Goal: Task Accomplishment & Management: Use online tool/utility

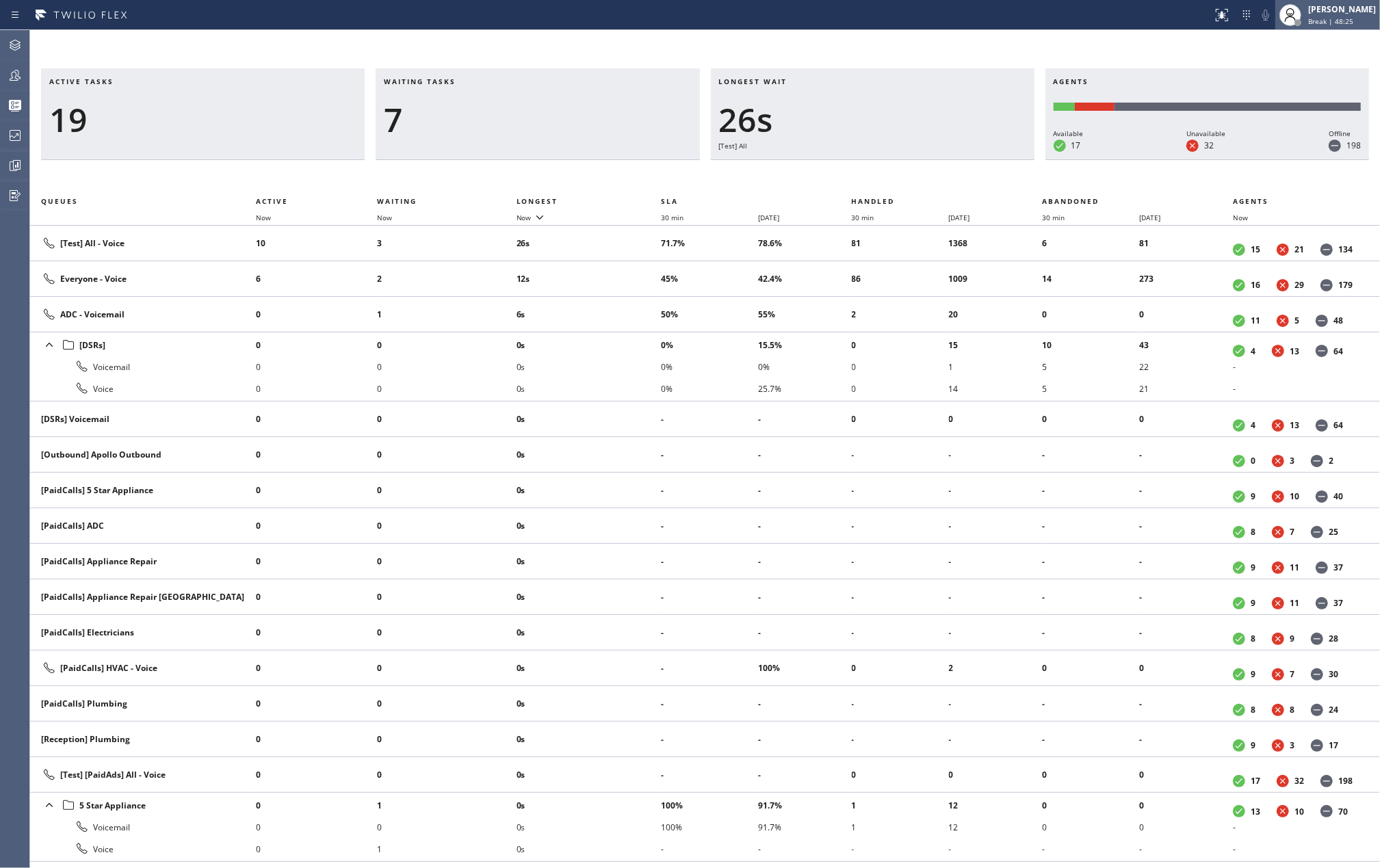
click at [1353, 20] on span "Break | 48:25" at bounding box center [1331, 21] width 45 height 10
click at [1284, 85] on button "Unavailable" at bounding box center [1312, 89] width 136 height 17
click at [529, 216] on span "Now" at bounding box center [524, 218] width 15 height 10
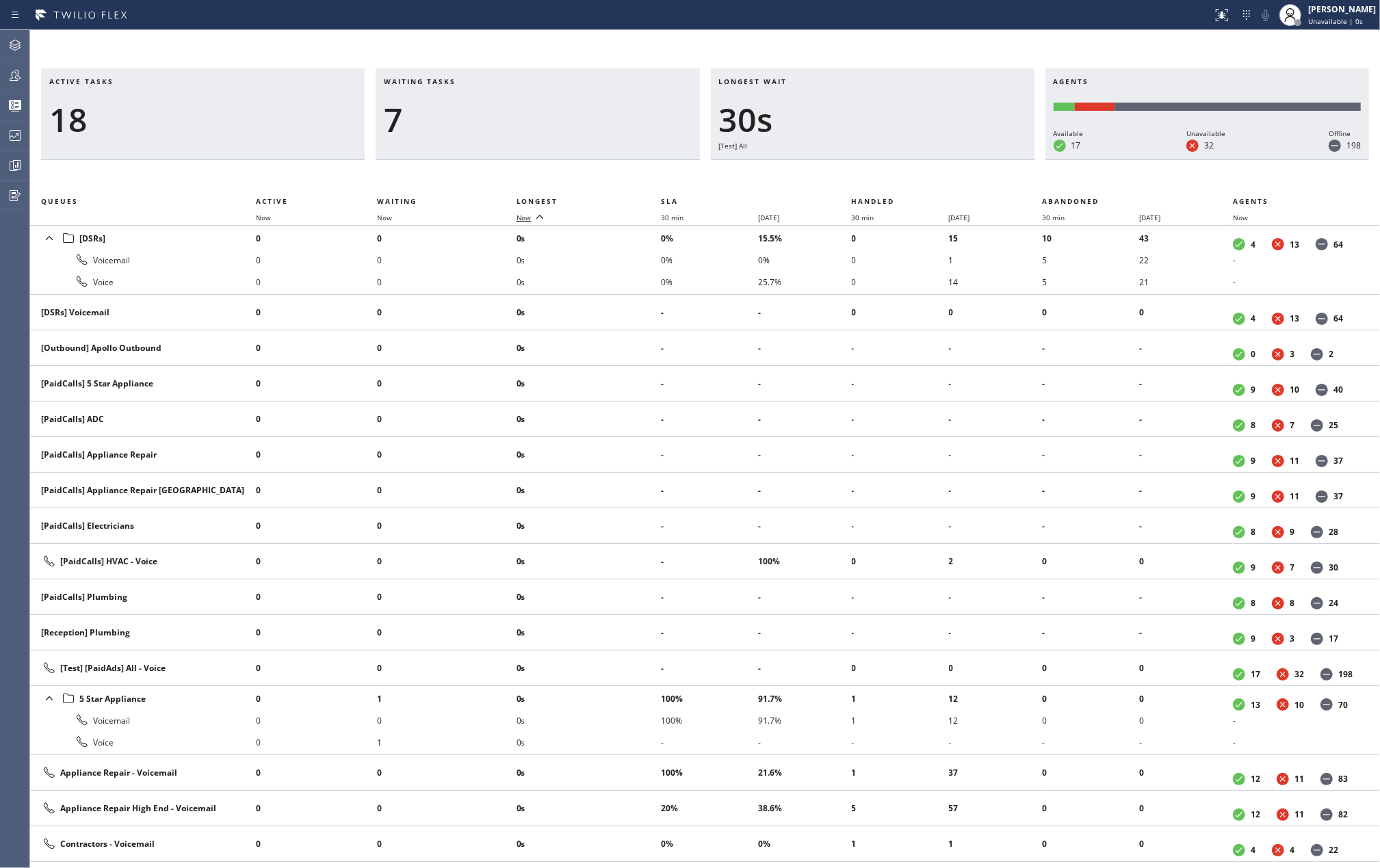
click at [529, 216] on span "Now" at bounding box center [524, 218] width 15 height 10
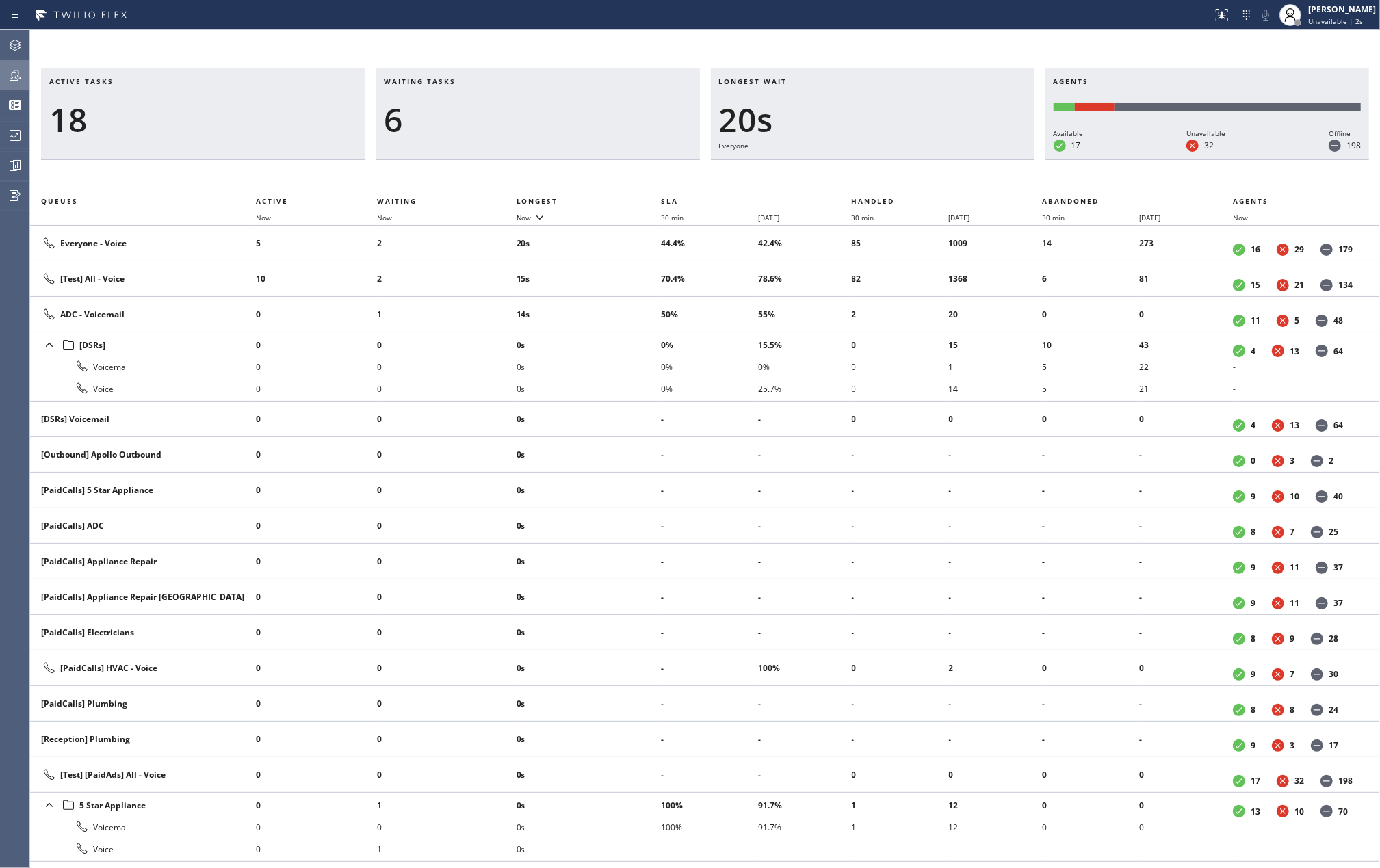
click at [23, 70] on icon at bounding box center [15, 75] width 17 height 17
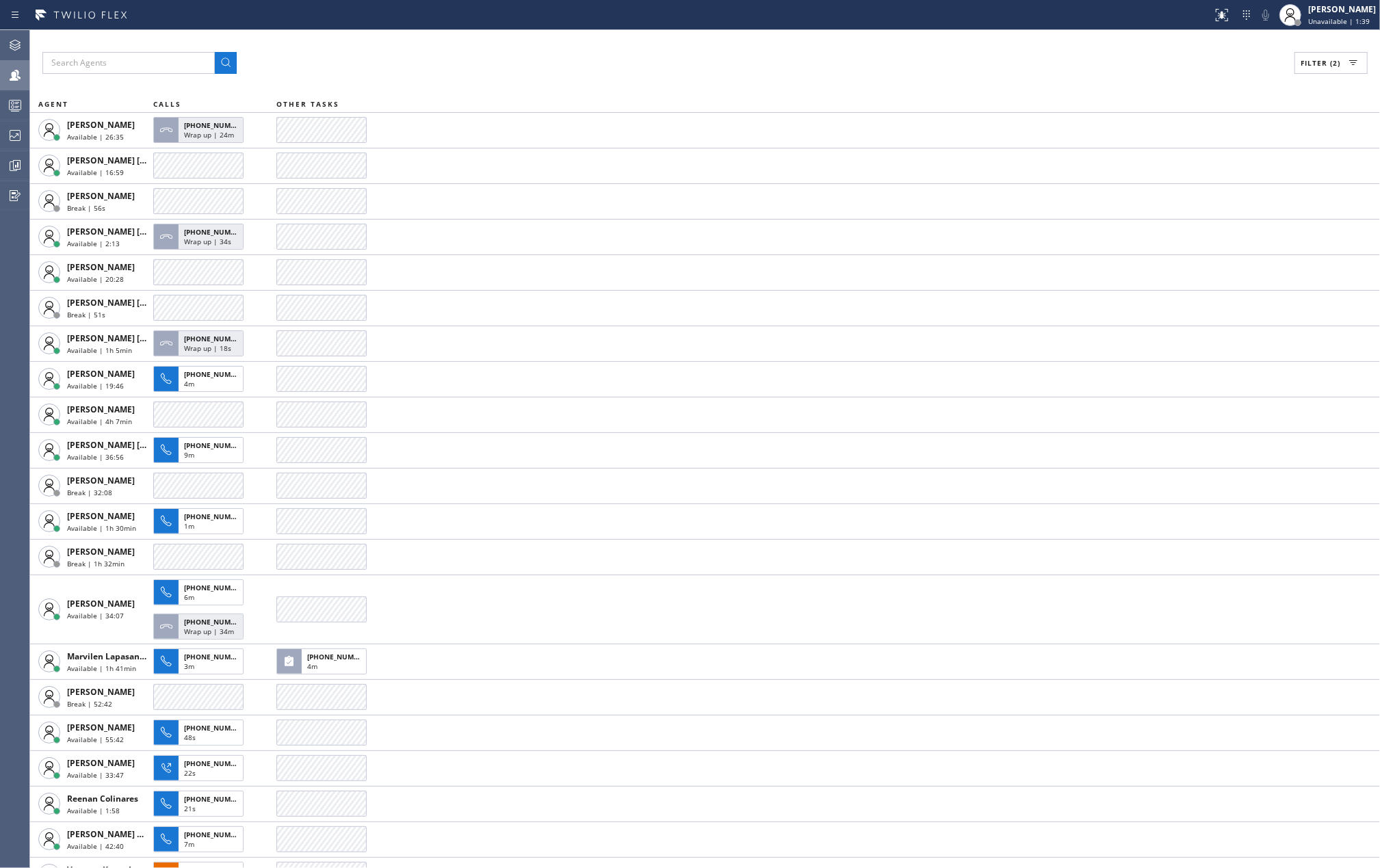
click at [436, 59] on div "Filter (2)" at bounding box center [705, 63] width 1325 height 22
click at [7, 102] on icon at bounding box center [15, 105] width 17 height 17
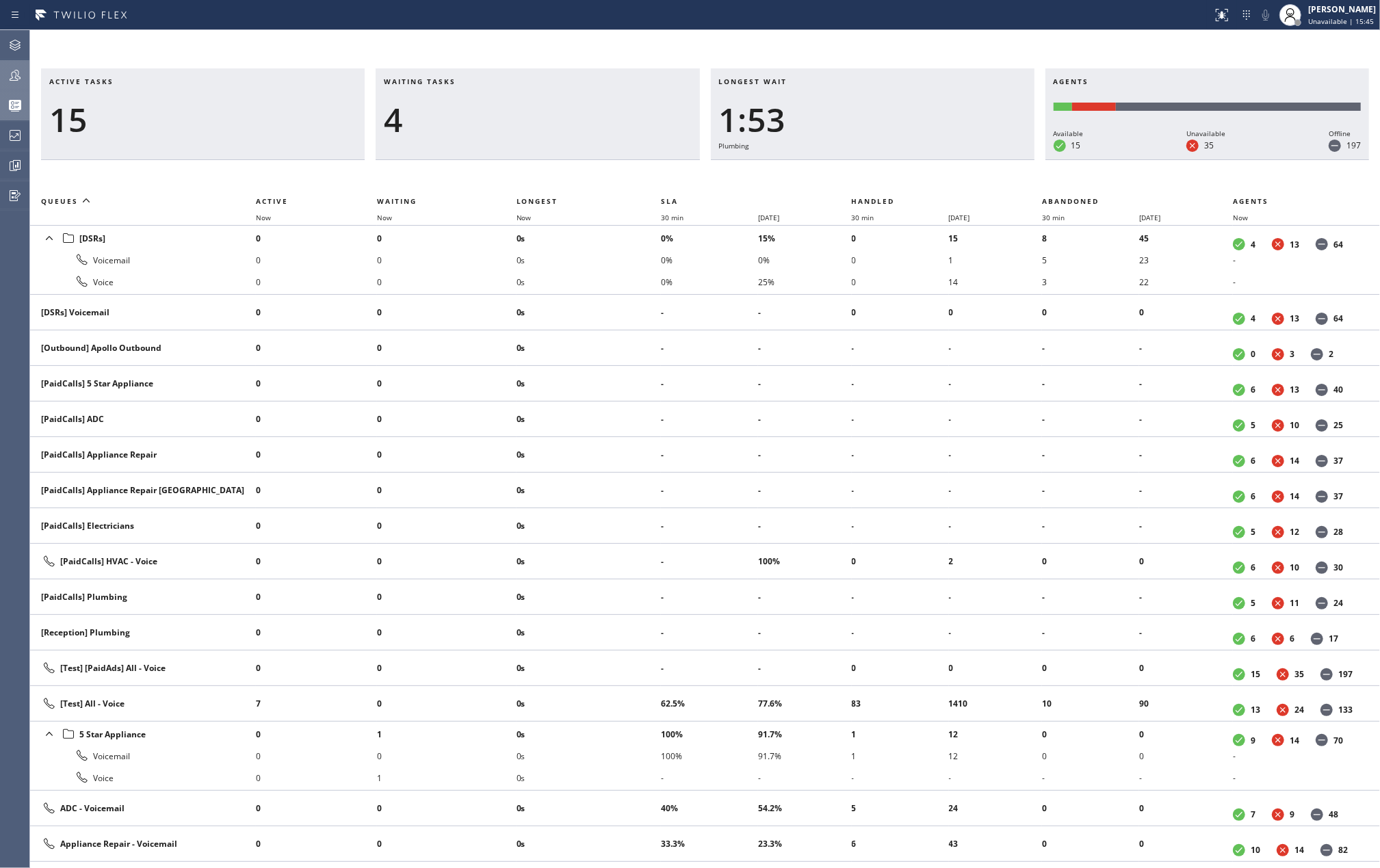
click at [17, 80] on icon at bounding box center [15, 75] width 17 height 17
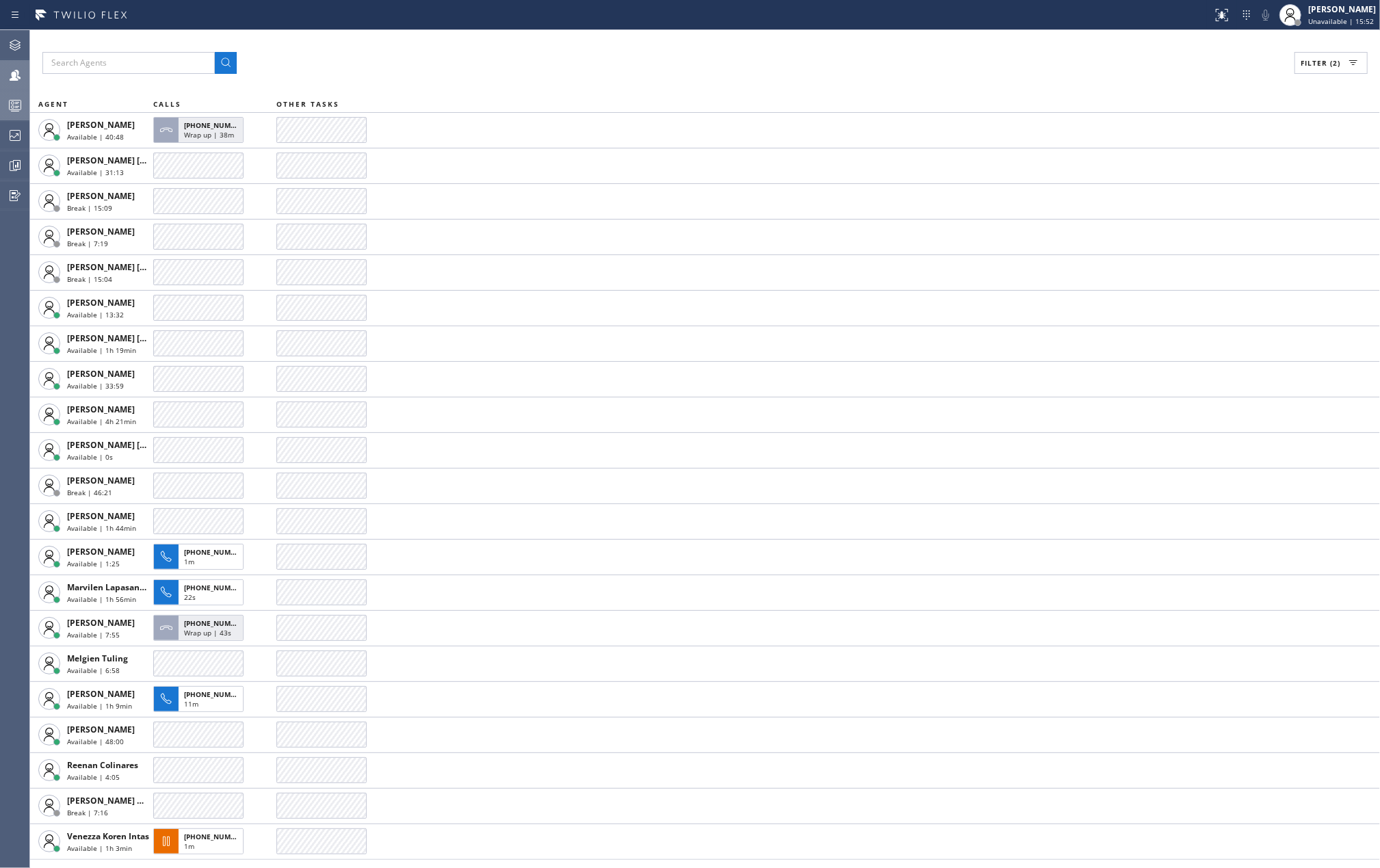
click at [1306, 60] on span "Filter (2)" at bounding box center [1320, 63] width 39 height 10
click at [1178, 177] on input "Unavailable" at bounding box center [1181, 183] width 17 height 17
checkbox input "true"
click at [1284, 78] on span "Apply" at bounding box center [1296, 78] width 28 height 10
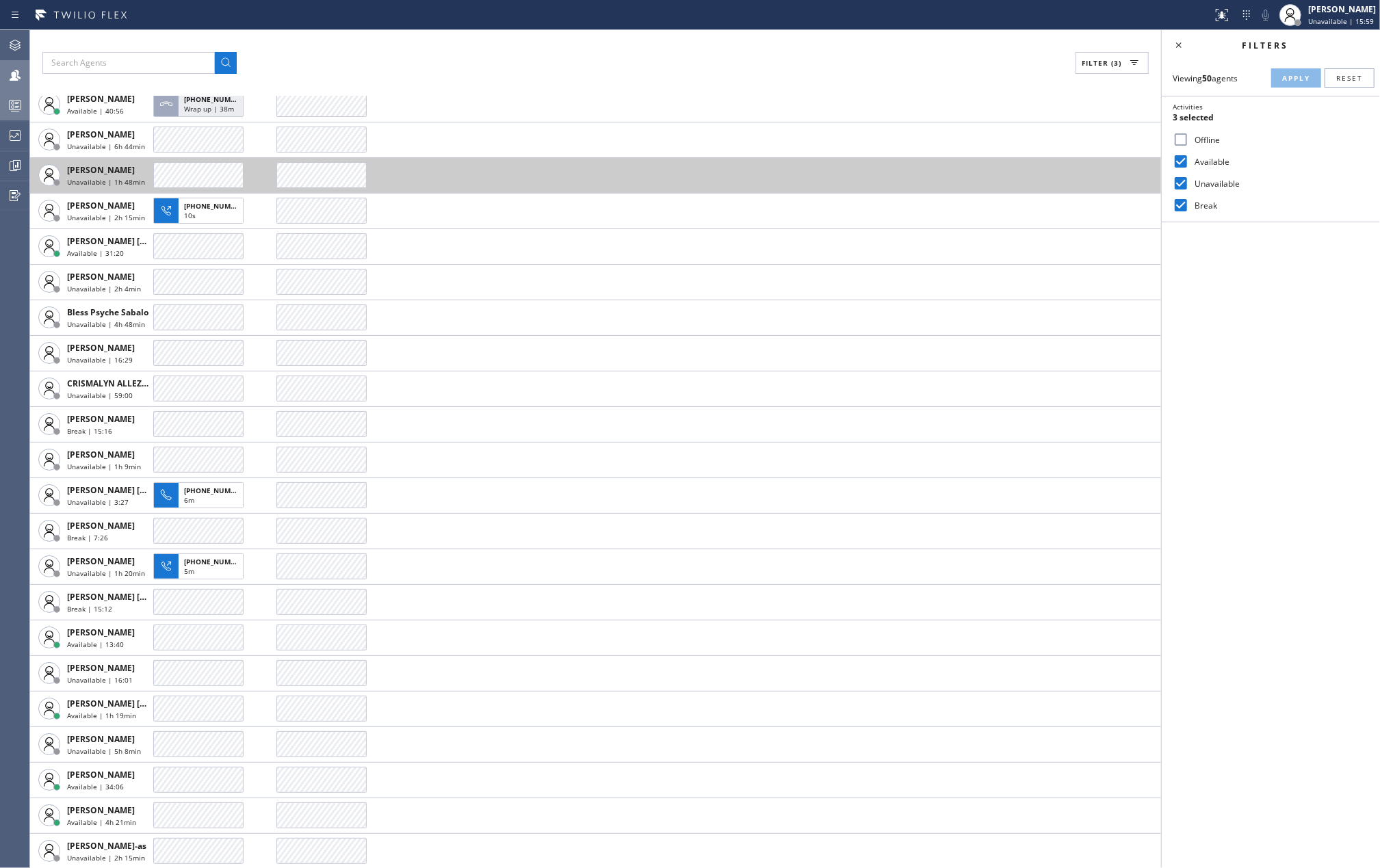
scroll to position [91, 0]
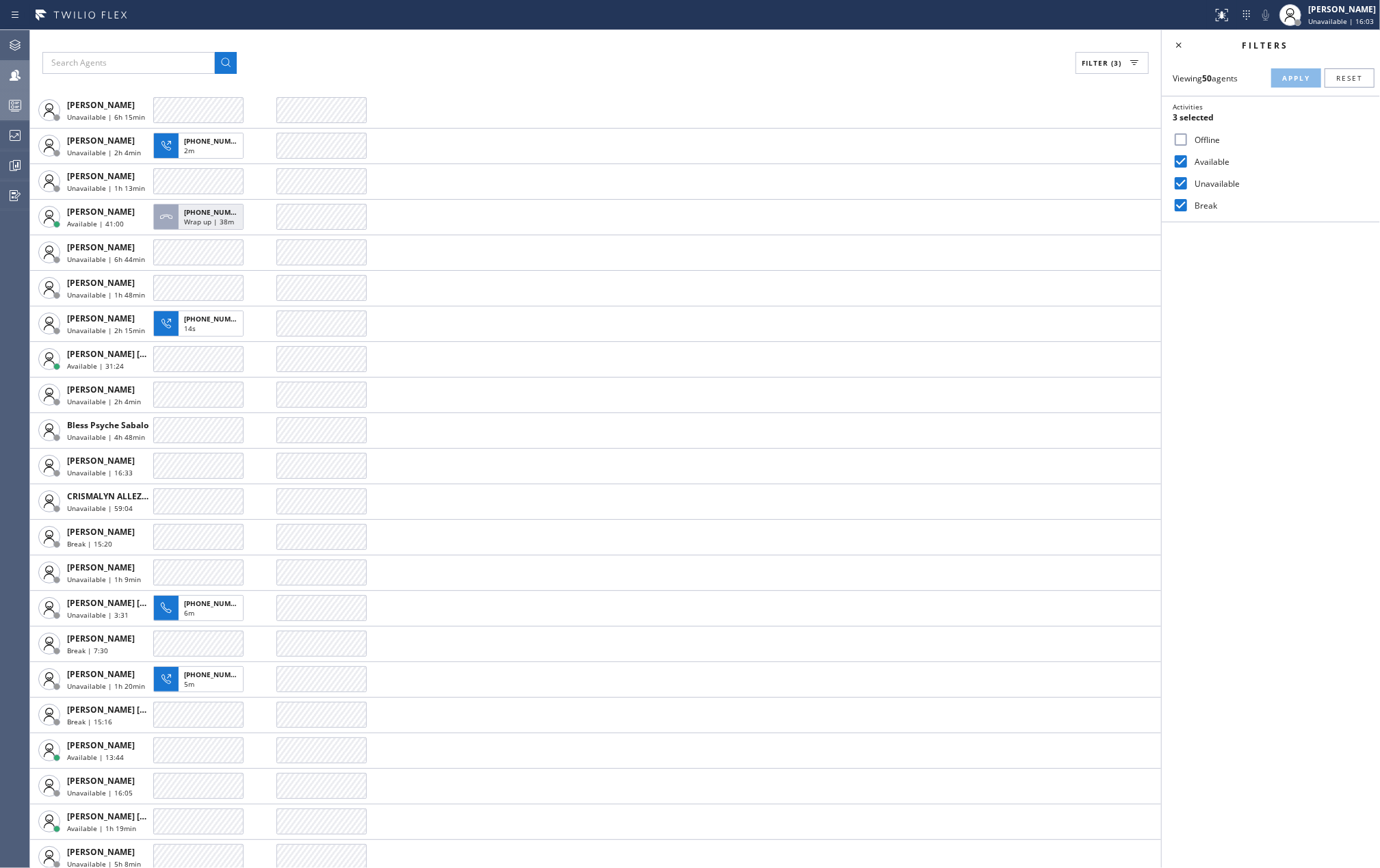
click at [1178, 141] on input "Offline" at bounding box center [1181, 139] width 17 height 17
checkbox input "true"
click at [1282, 75] on span "Apply" at bounding box center [1296, 78] width 28 height 10
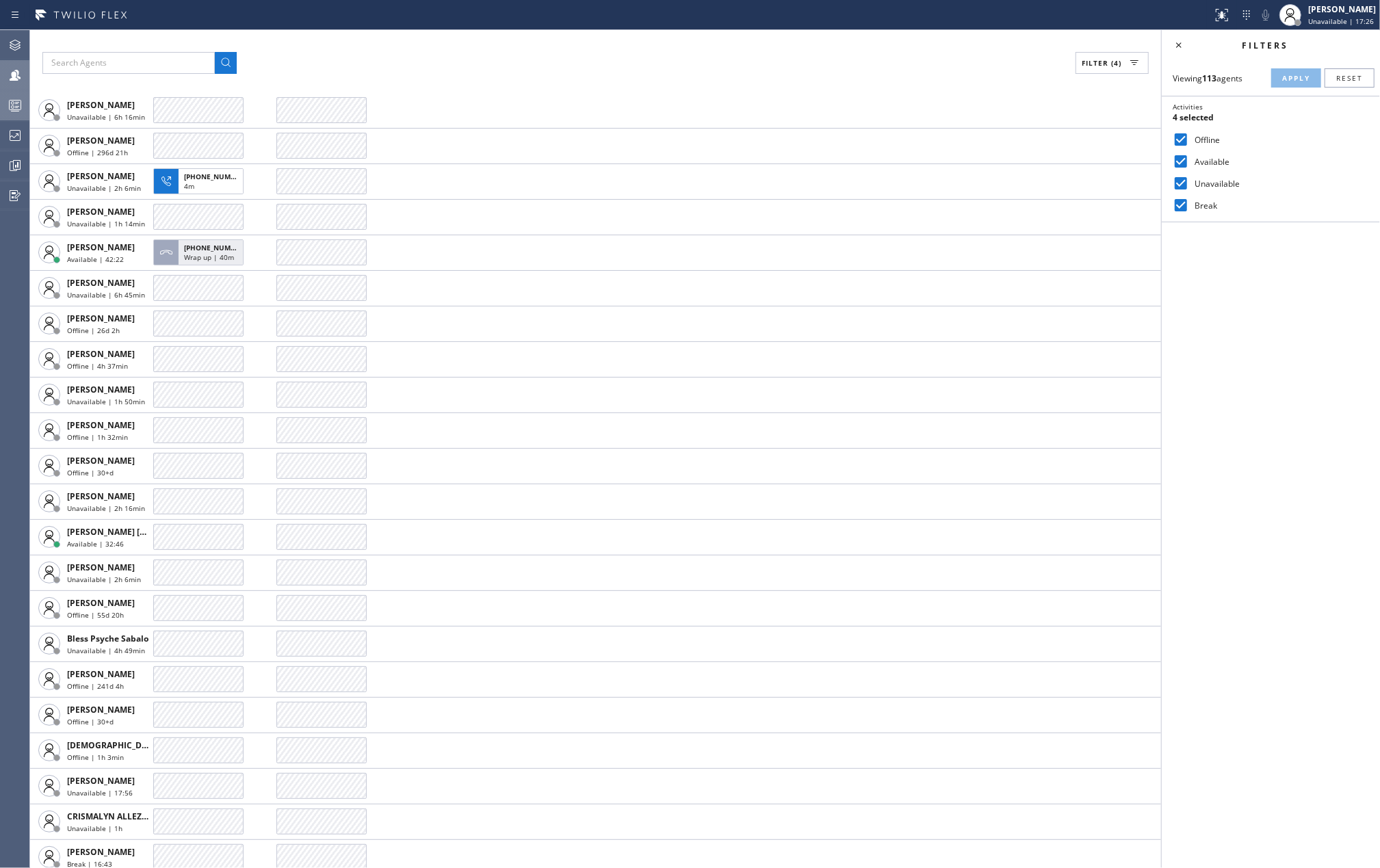
click at [396, 58] on div "Filter (4)" at bounding box center [595, 63] width 1106 height 22
click at [14, 159] on icon at bounding box center [15, 166] width 17 height 17
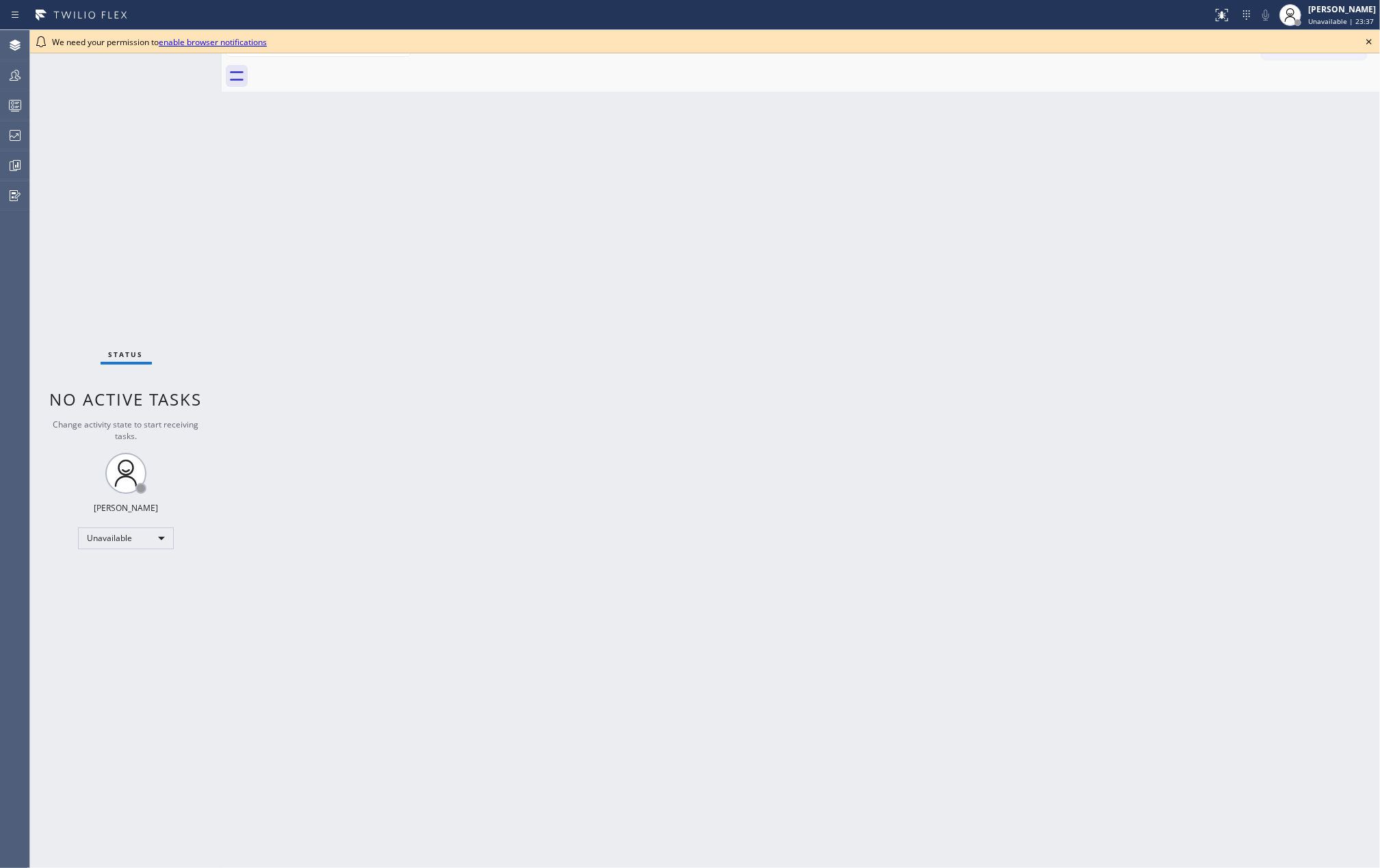
click at [594, 149] on div "Back to Dashboard Change Sender ID Customers Technicians Select a contact Outbo…" at bounding box center [801, 449] width 1159 height 838
click at [1369, 39] on icon at bounding box center [1369, 42] width 17 height 17
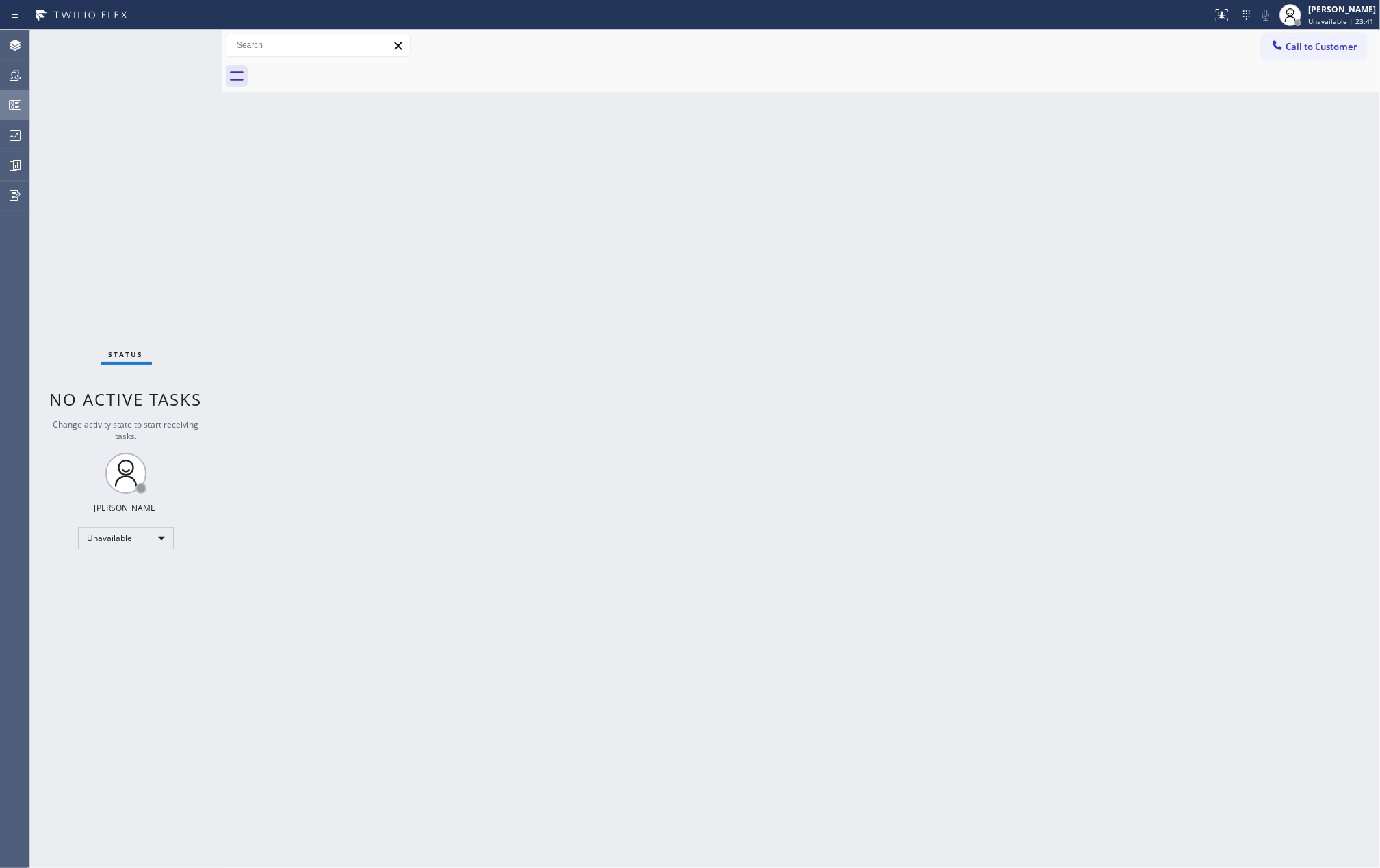
click at [25, 102] on div at bounding box center [15, 105] width 30 height 17
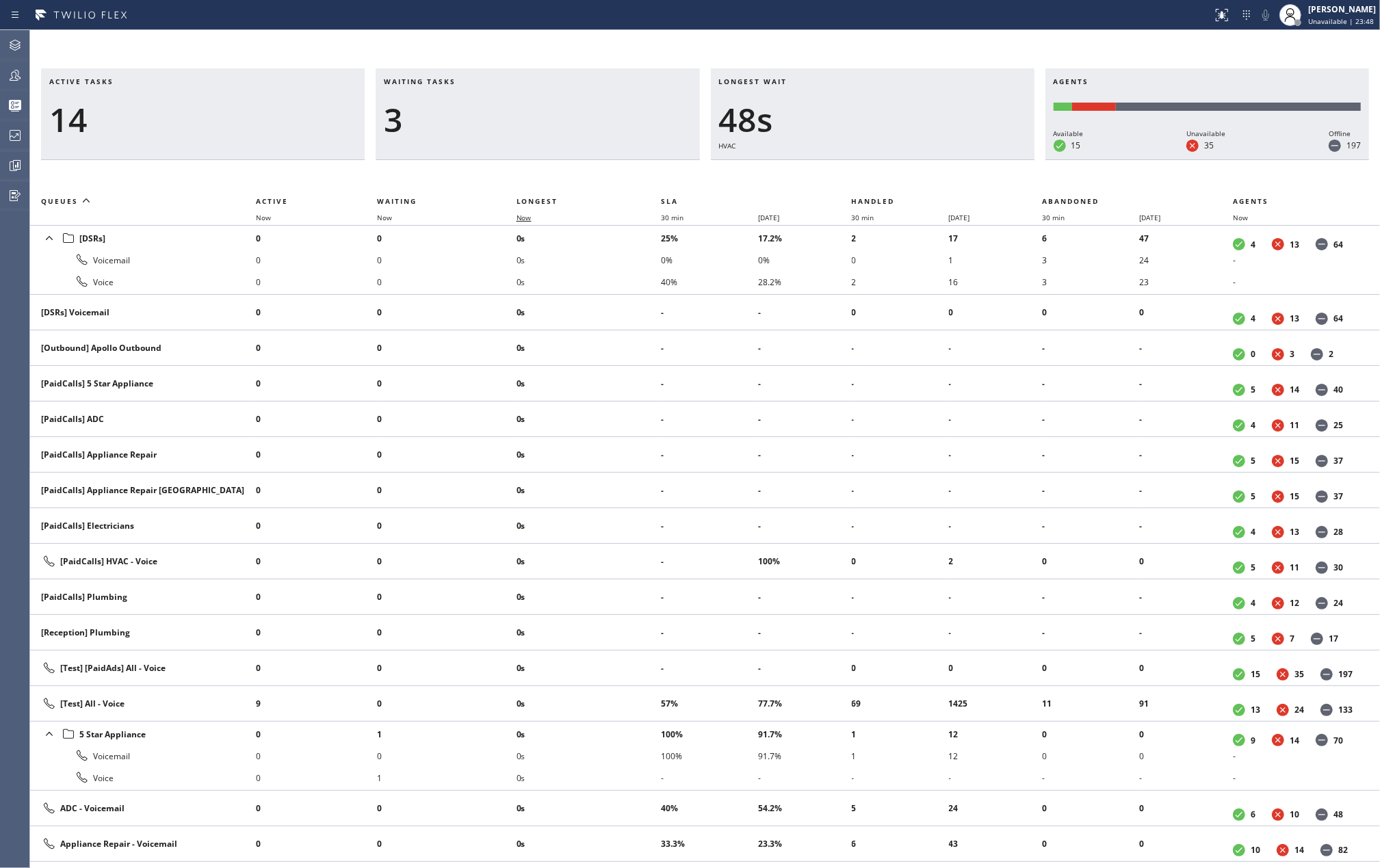
click at [525, 217] on span "Now" at bounding box center [524, 218] width 15 height 10
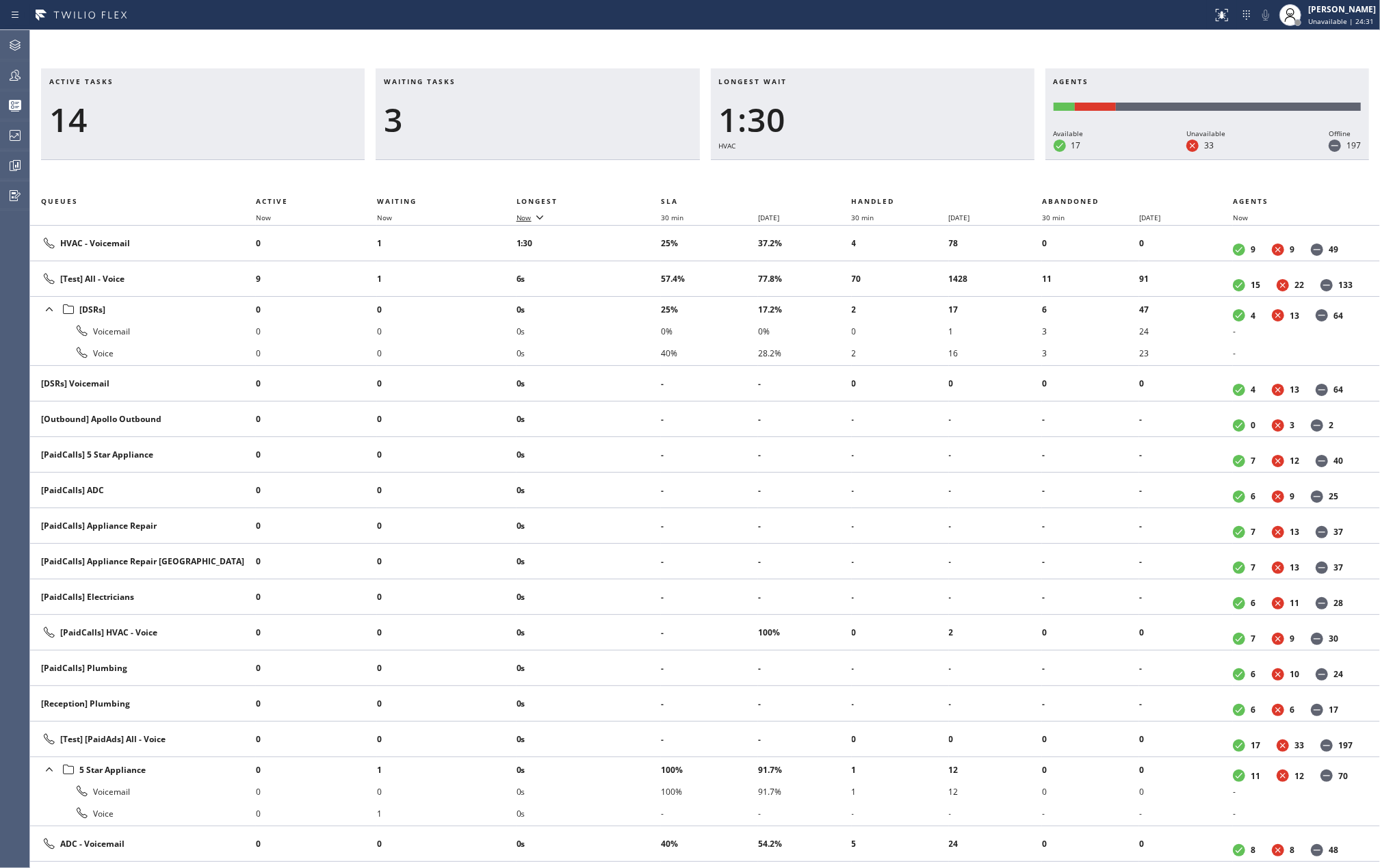
click at [525, 214] on span "Now" at bounding box center [524, 218] width 15 height 10
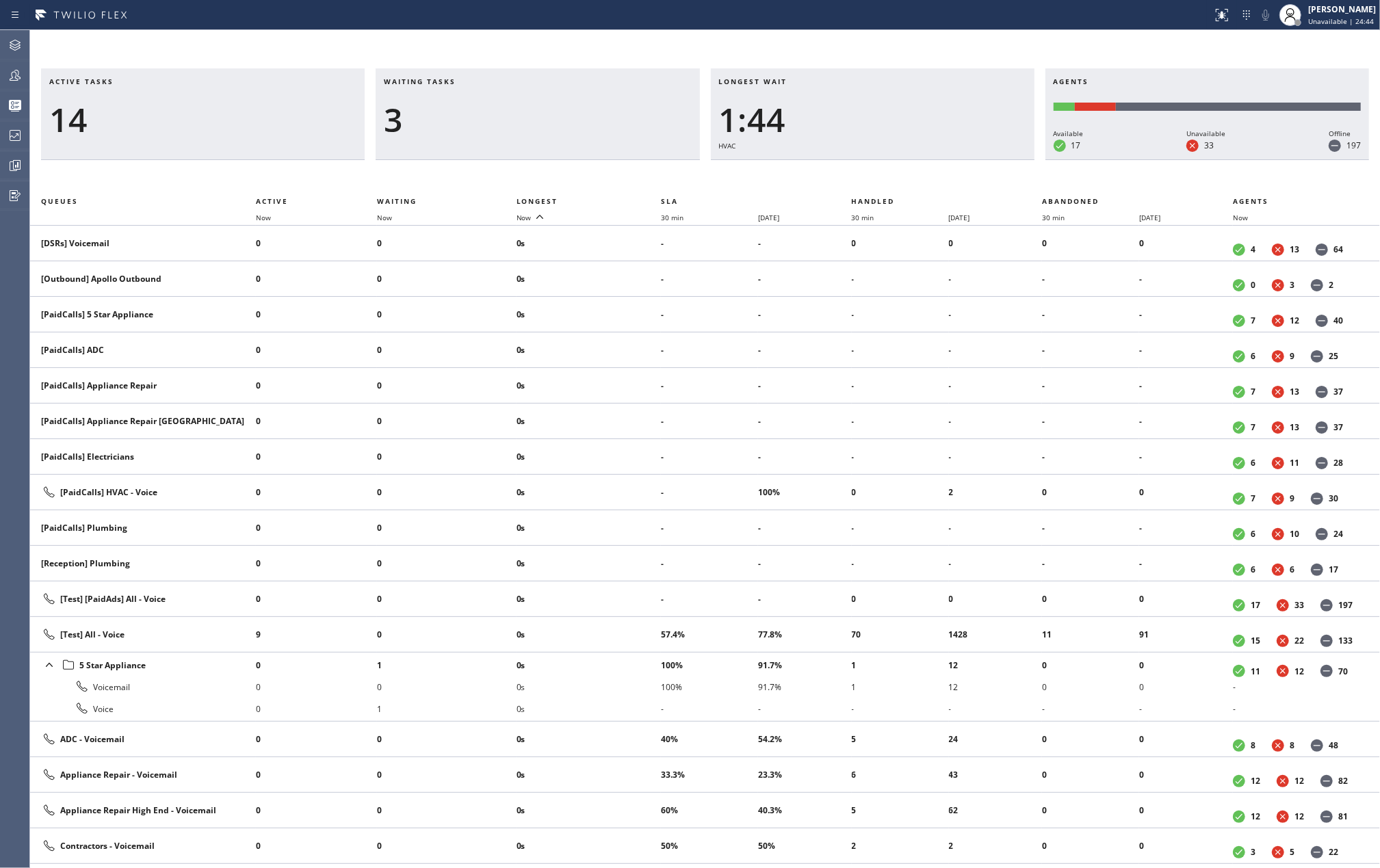
click at [732, 24] on div at bounding box center [606, 14] width 1202 height 22
click at [1340, 17] on span "Unavailable | 24:45" at bounding box center [1341, 21] width 66 height 10
click at [1300, 72] on button "Available" at bounding box center [1312, 72] width 136 height 17
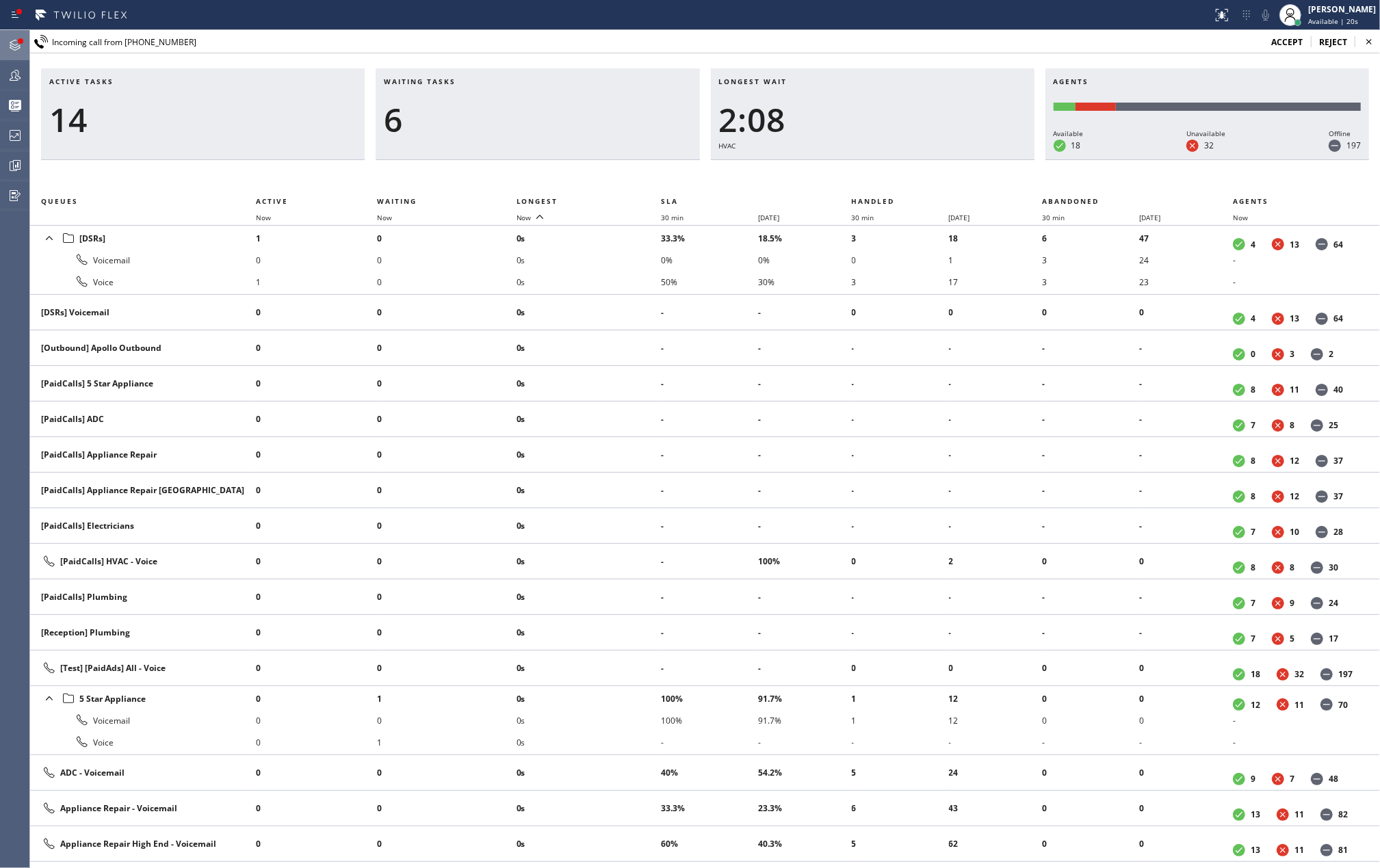
click at [14, 44] on icon at bounding box center [15, 45] width 17 height 17
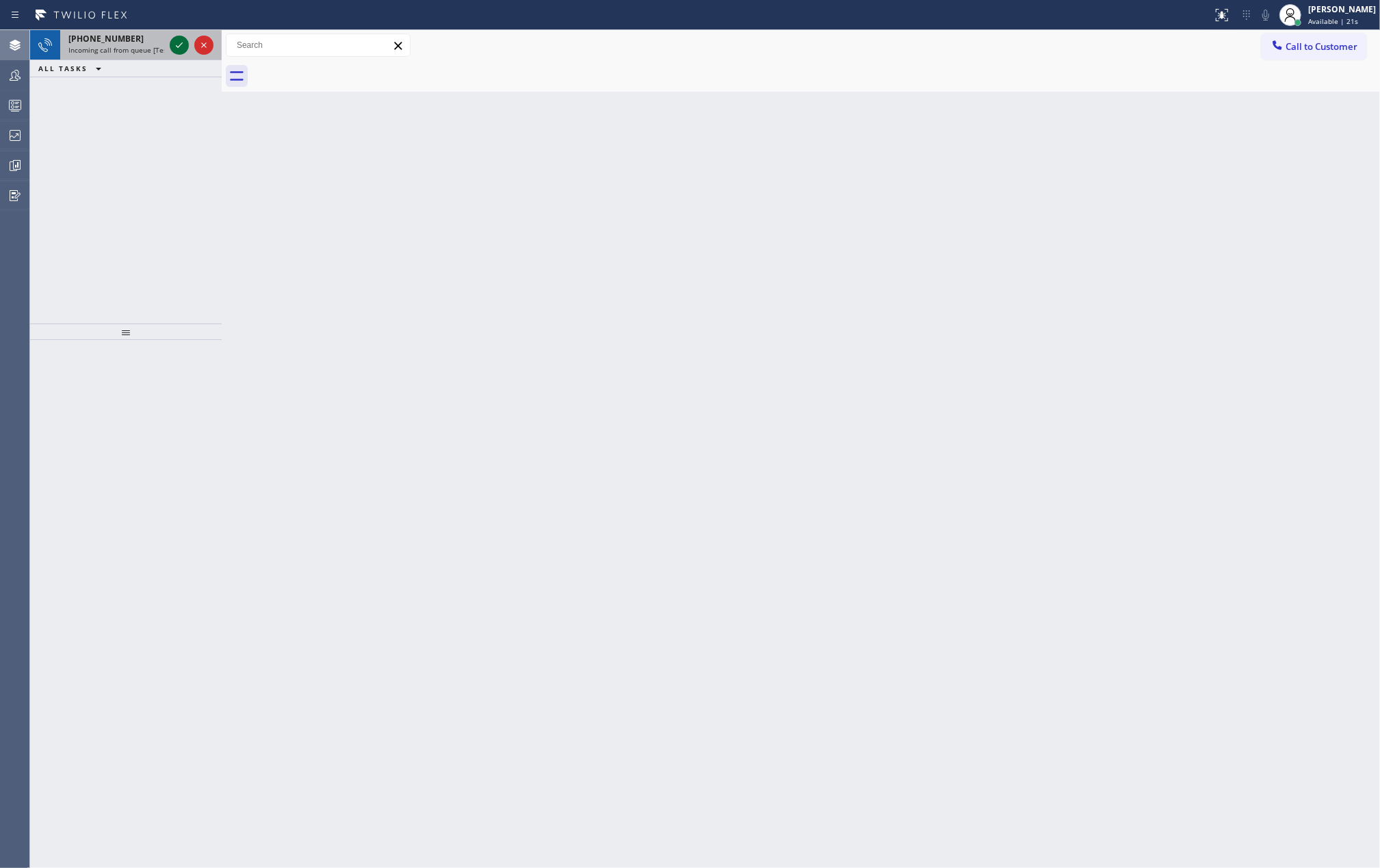
click at [177, 44] on icon at bounding box center [180, 45] width 17 height 17
click at [175, 48] on icon at bounding box center [180, 45] width 17 height 17
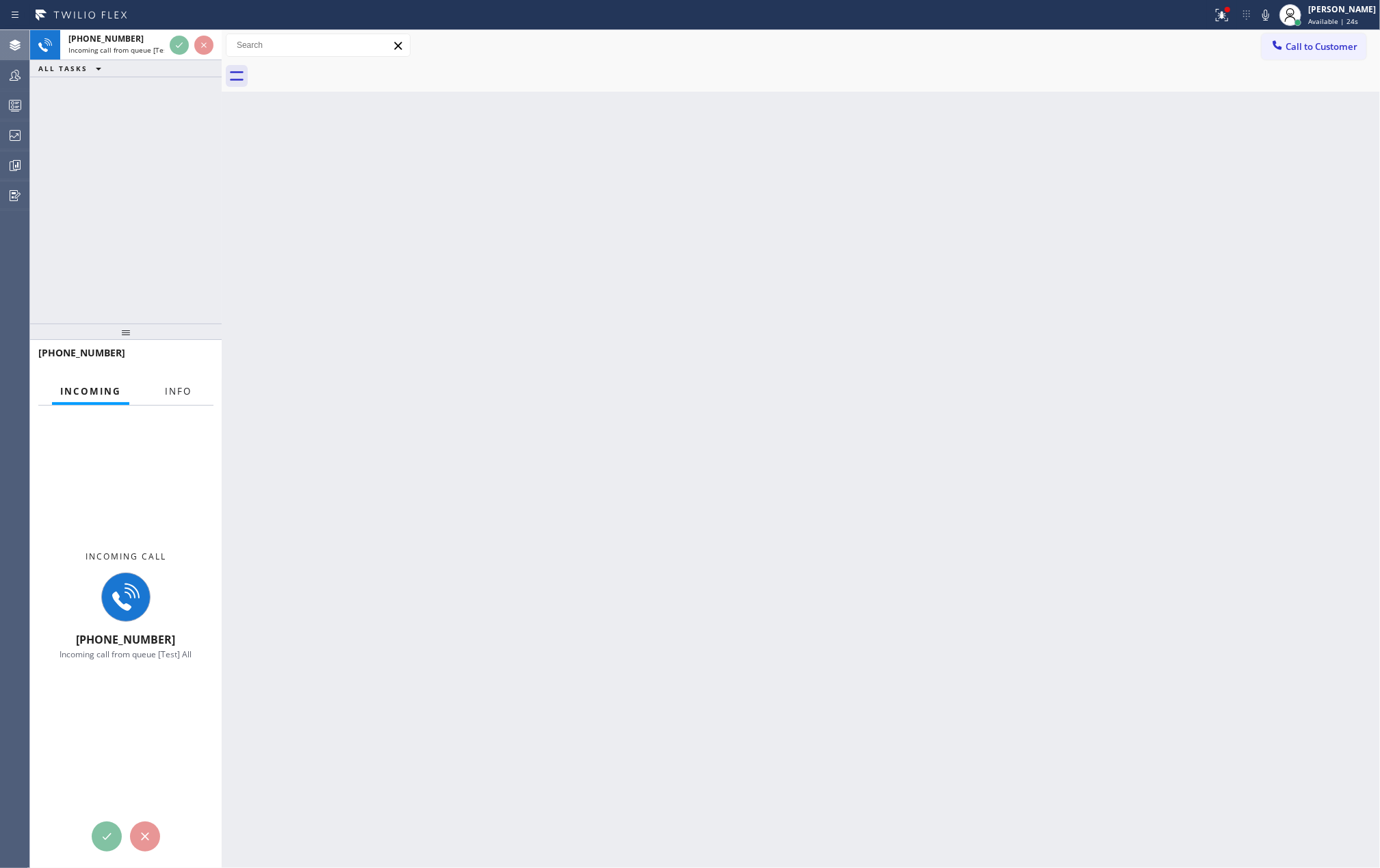
click at [174, 391] on span "Info" at bounding box center [177, 391] width 27 height 12
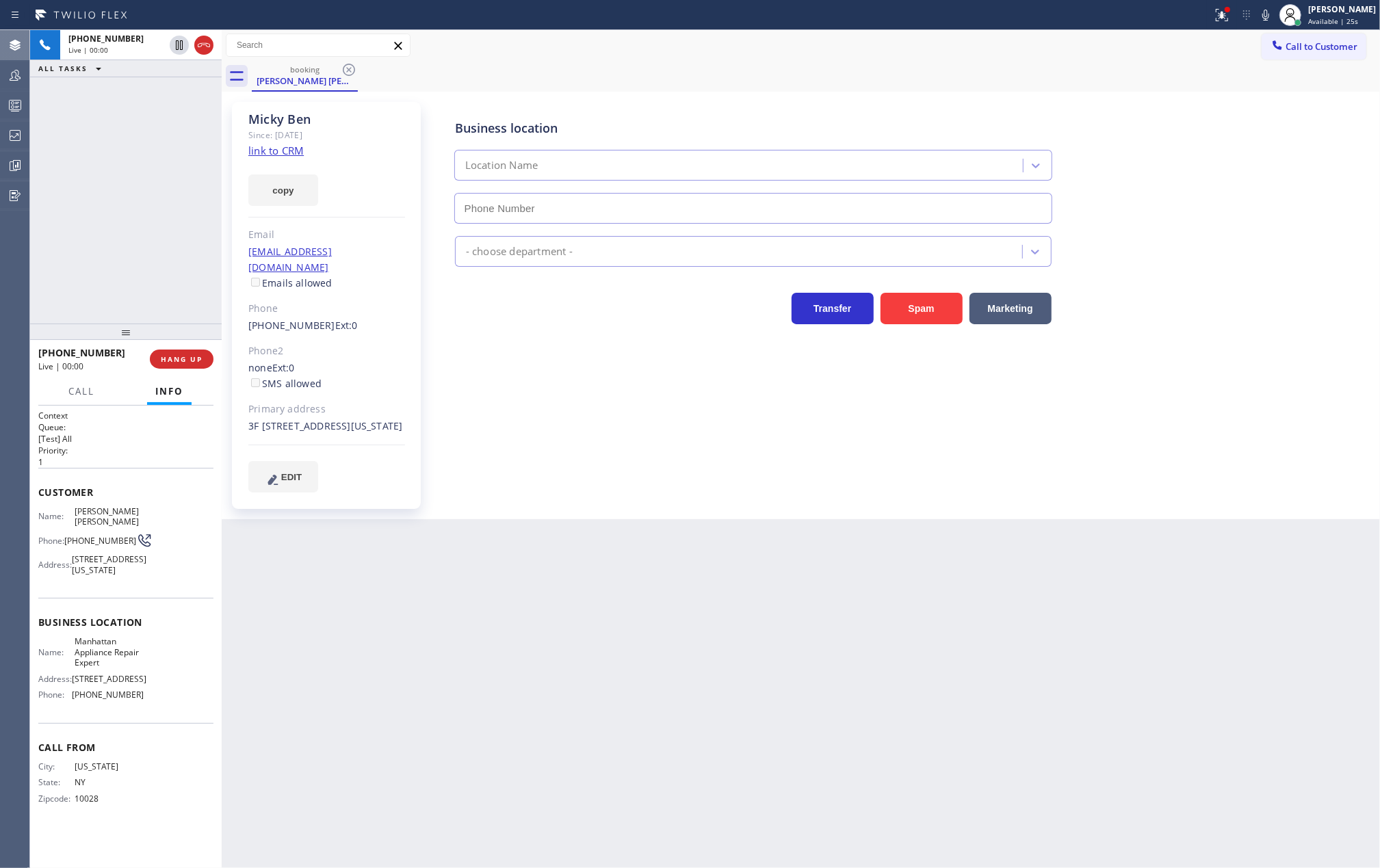
type input "(646) 612-7492"
click at [261, 146] on link "link to CRM" at bounding box center [276, 151] width 55 height 14
click at [179, 52] on icon at bounding box center [180, 45] width 17 height 17
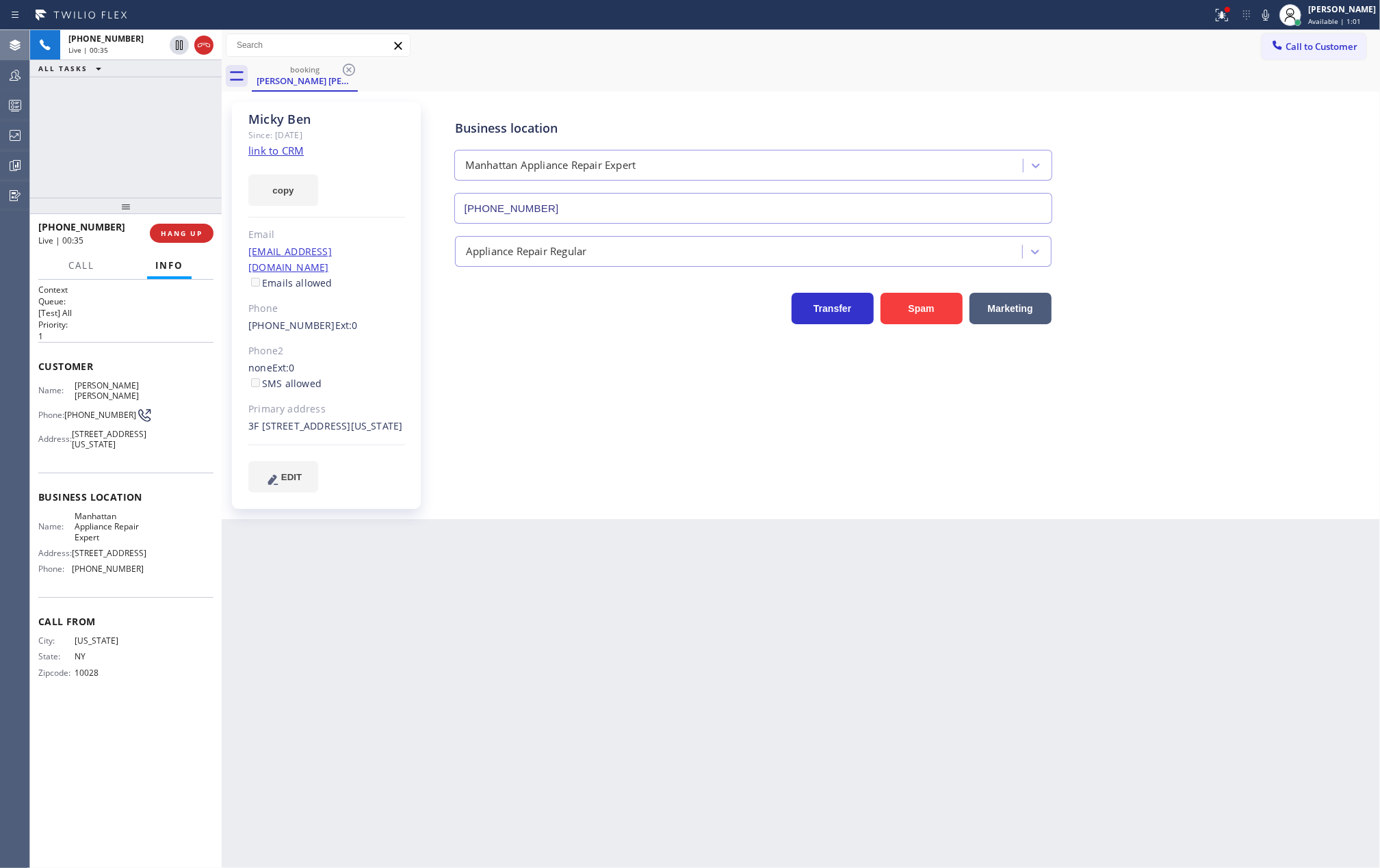
drag, startPoint x: 127, startPoint y: 328, endPoint x: 126, endPoint y: 77, distance: 251.0
click at [126, 82] on div "+16466750813 Live | 00:35 ALL TASKS ALL TASKS ACTIVE TASKS TASKS IN WRAP UP +16…" at bounding box center [126, 449] width 192 height 838
click at [174, 42] on icon at bounding box center [180, 45] width 17 height 17
drag, startPoint x: 123, startPoint y: 205, endPoint x: 134, endPoint y: 135, distance: 70.9
click at [134, 135] on div "+16466750813 Live | 01:33 ALL TASKS ALL TASKS ACTIVE TASKS TASKS IN WRAP UP +16…" at bounding box center [126, 449] width 192 height 838
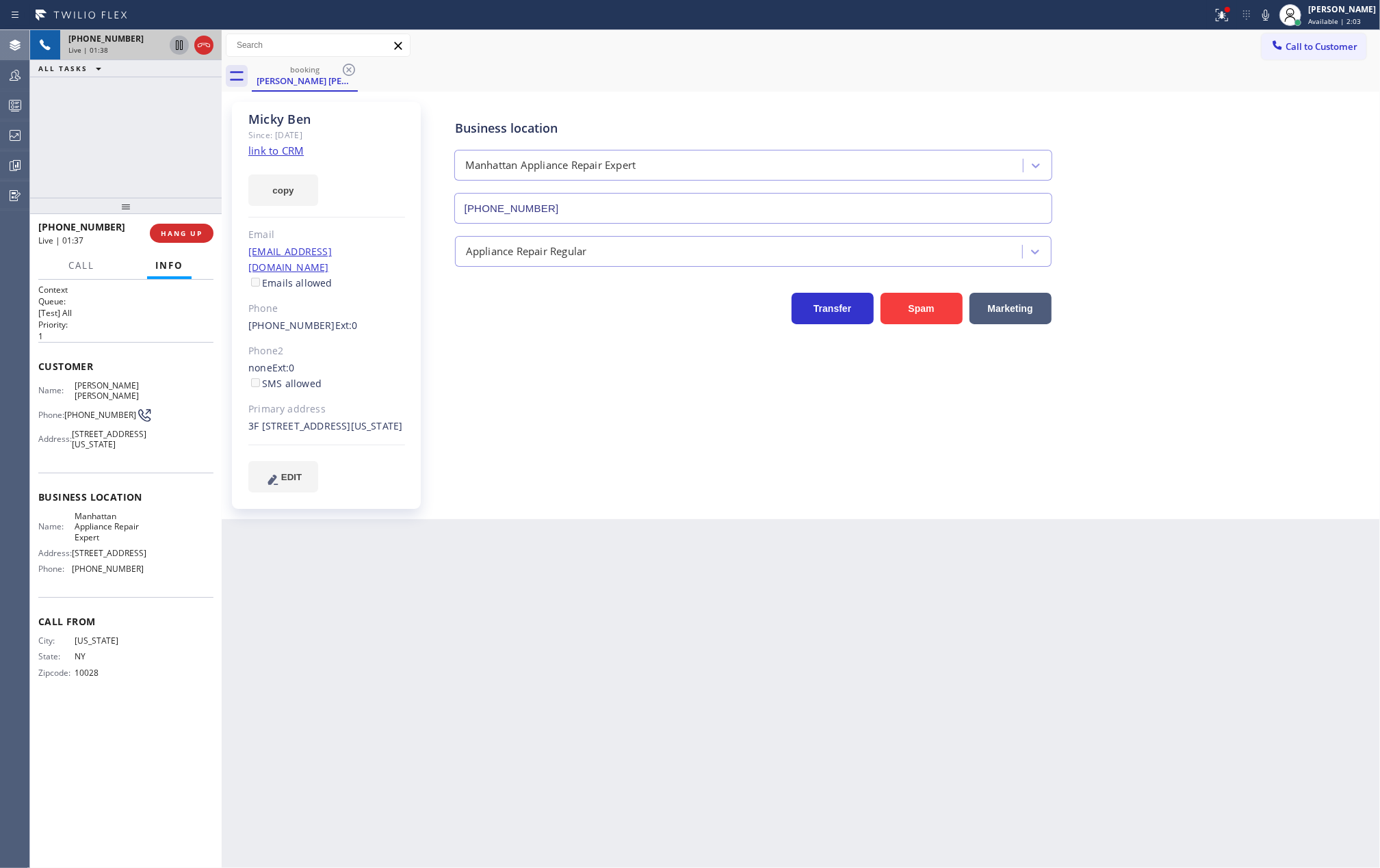
click at [619, 578] on div "Back to Dashboard Change Sender ID Customers Technicians Select a contact Outbo…" at bounding box center [801, 449] width 1159 height 838
click at [877, 531] on div "Back to Dashboard Change Sender ID Customers Technicians Select a contact Outbo…" at bounding box center [801, 449] width 1159 height 838
click at [1269, 17] on icon at bounding box center [1266, 15] width 7 height 11
click at [1274, 17] on icon at bounding box center [1266, 15] width 17 height 17
drag, startPoint x: 1281, startPoint y: 17, endPoint x: 1253, endPoint y: 19, distance: 28.1
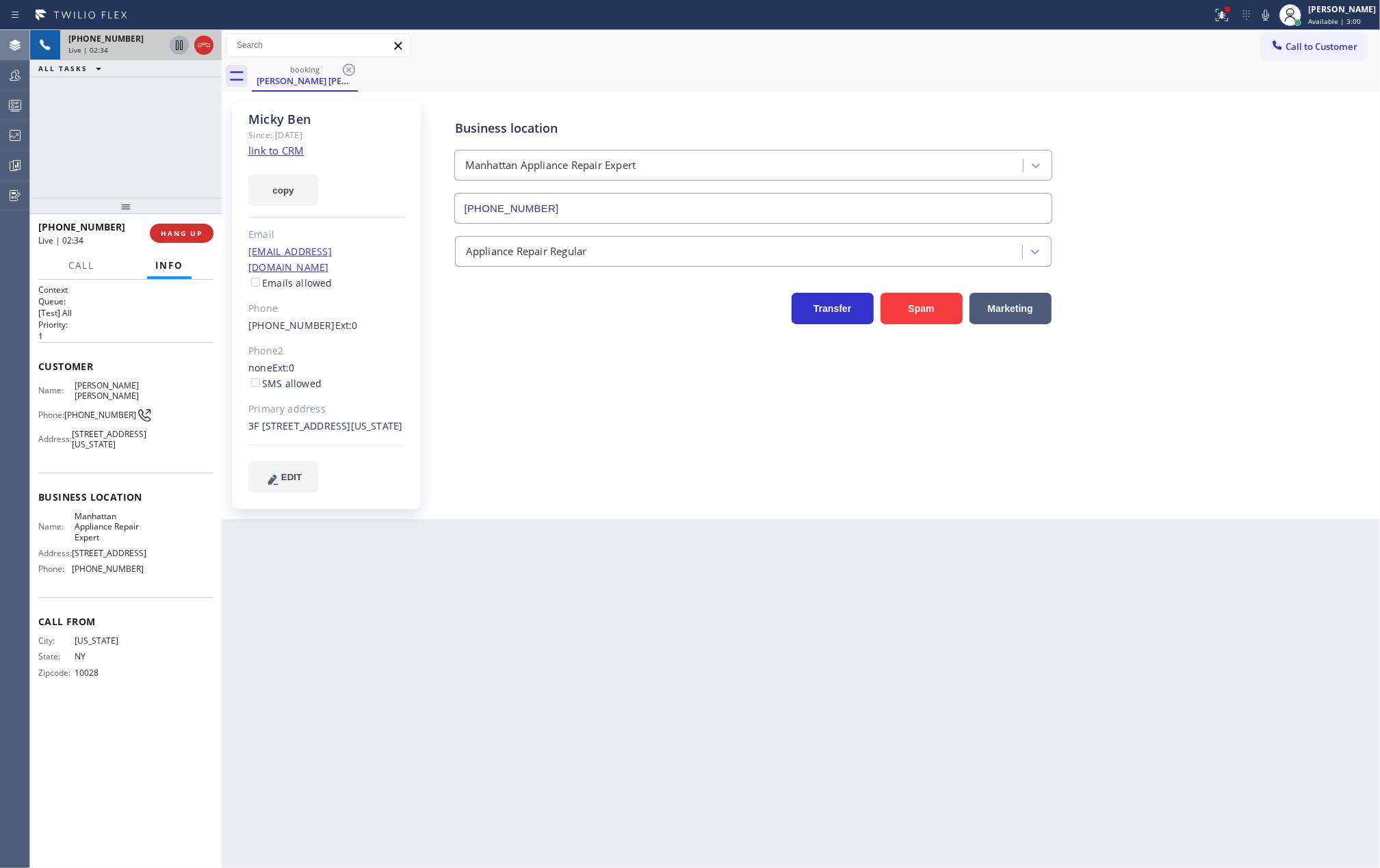
click at [1274, 17] on icon at bounding box center [1266, 15] width 17 height 17
click at [185, 47] on icon at bounding box center [180, 45] width 17 height 17
click at [176, 47] on icon at bounding box center [179, 45] width 7 height 10
click at [17, 107] on icon at bounding box center [15, 107] width 8 height 9
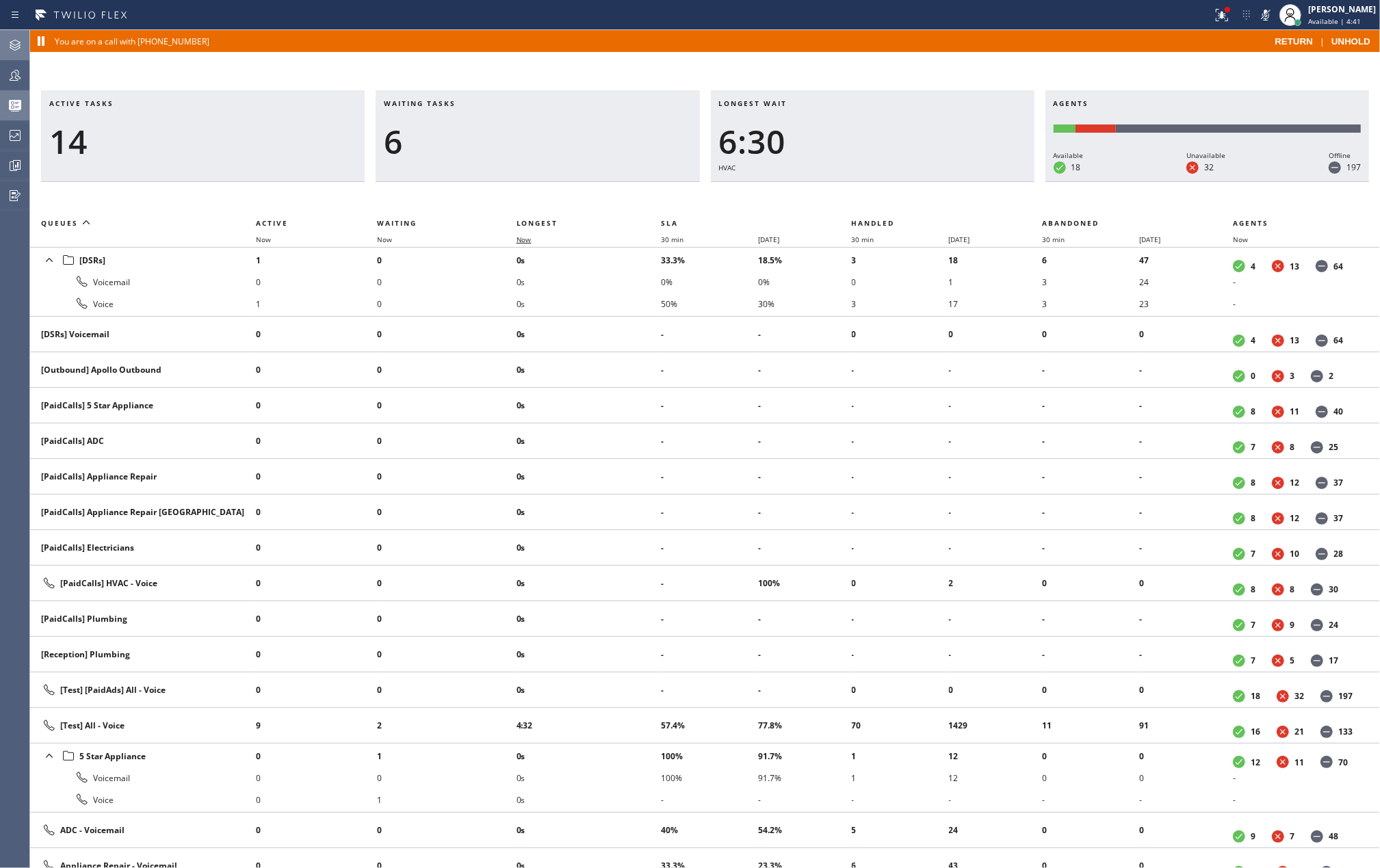
click at [526, 239] on span "Now" at bounding box center [524, 240] width 15 height 10
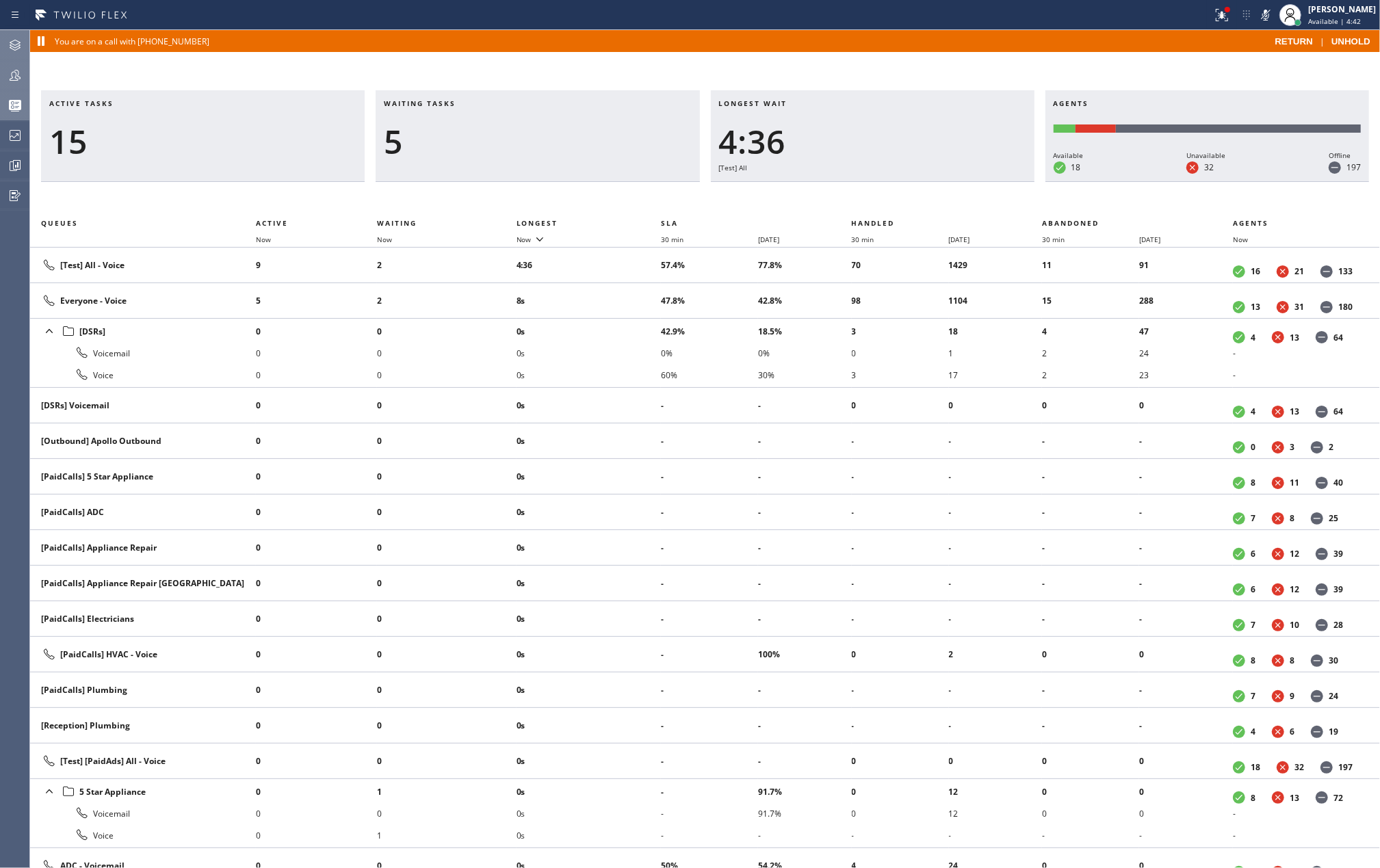
click at [17, 75] on icon at bounding box center [15, 75] width 17 height 17
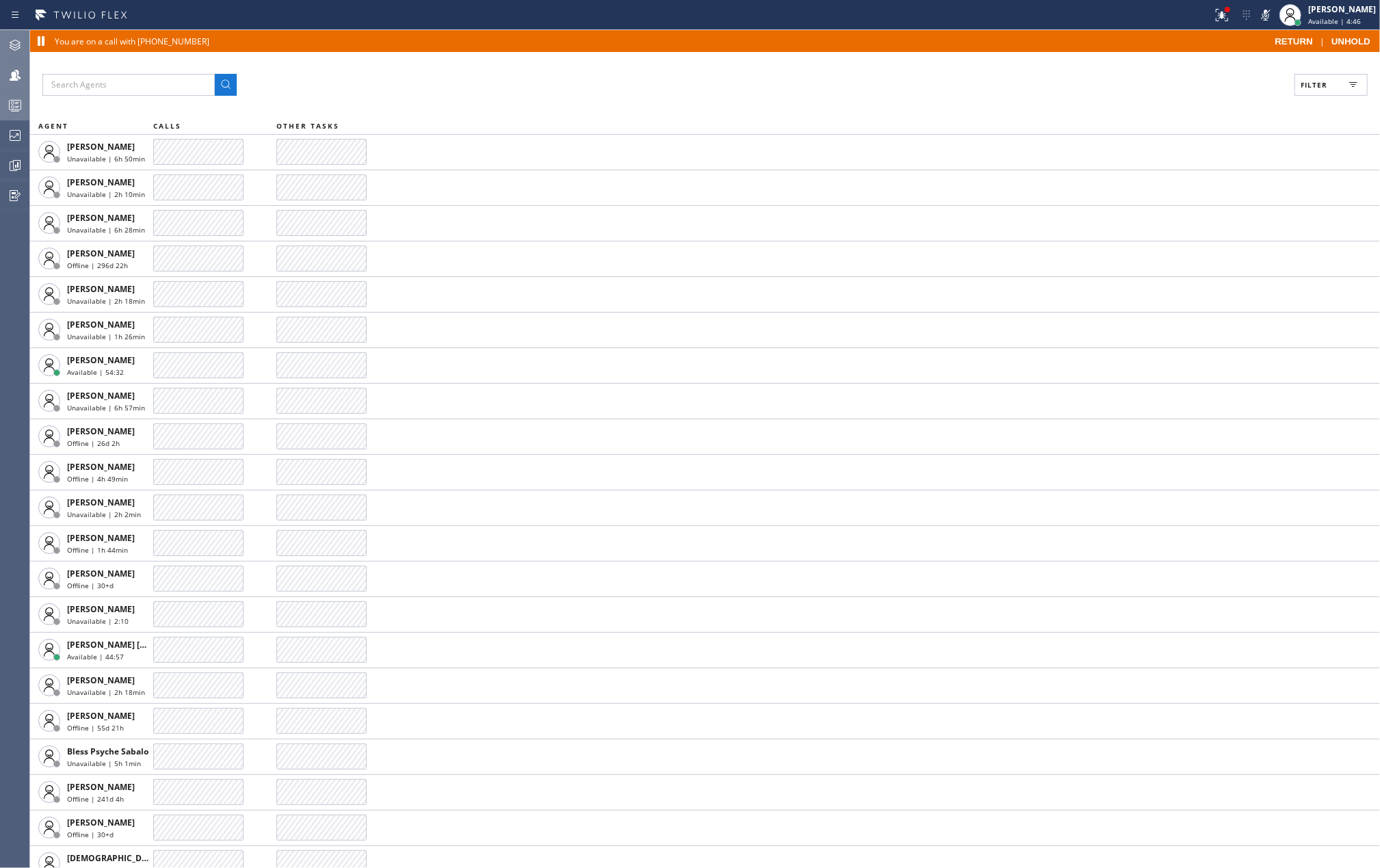
click at [1306, 88] on span "Filter" at bounding box center [1313, 85] width 27 height 10
click at [1181, 221] on input "Break" at bounding box center [1181, 227] width 17 height 17
checkbox input "true"
click at [1285, 97] on span "Apply" at bounding box center [1296, 99] width 28 height 10
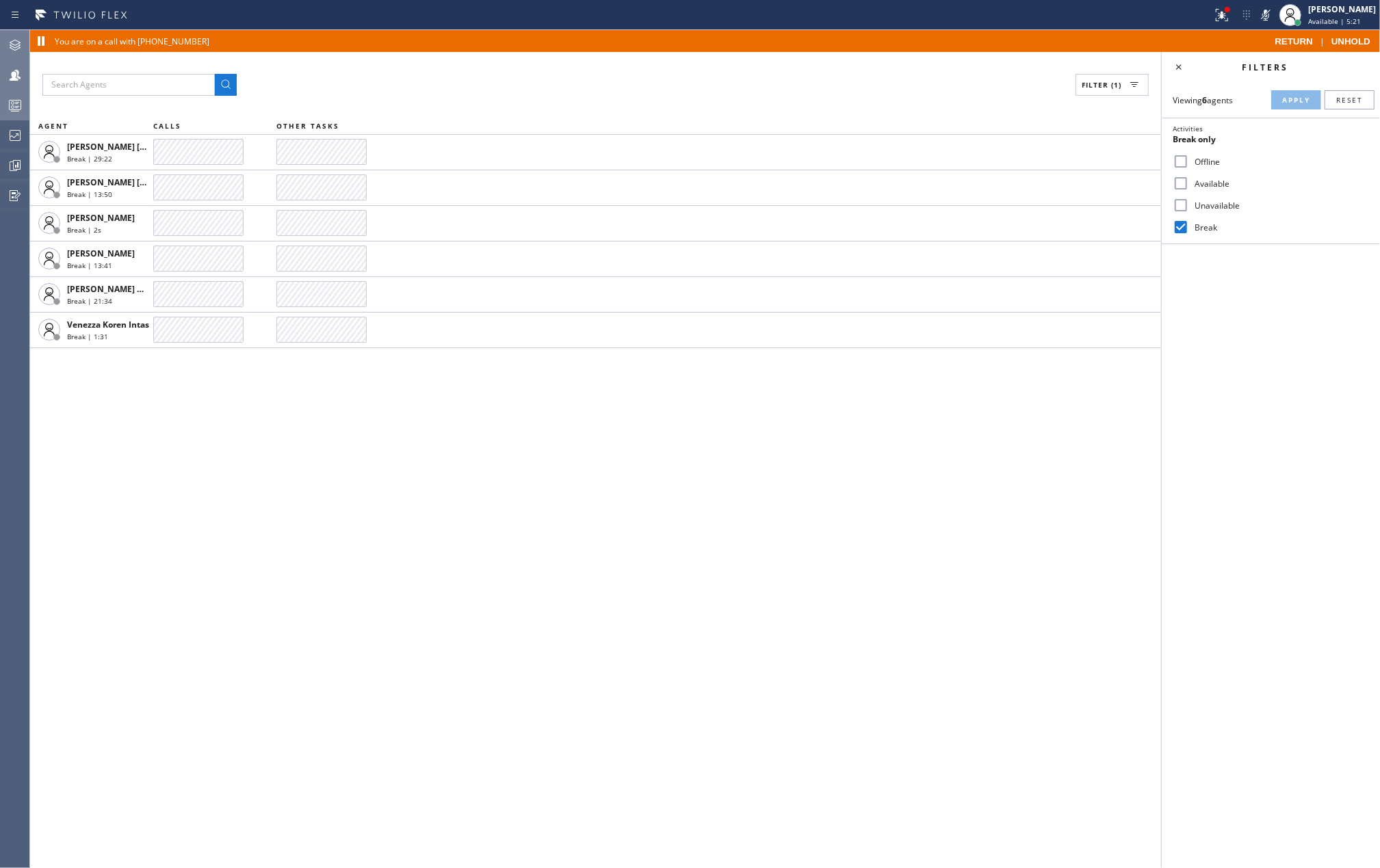
drag, startPoint x: 230, startPoint y: 446, endPoint x: 359, endPoint y: 371, distance: 149.2
click at [230, 446] on div "Filter (1) AGENT CALLS OTHER TASKS Ianne Charisse Cambal Break | 29:22 Joshua J…" at bounding box center [596, 460] width 1131 height 816
click at [1274, 7] on icon at bounding box center [1266, 15] width 17 height 17
click at [20, 45] on icon at bounding box center [15, 45] width 17 height 17
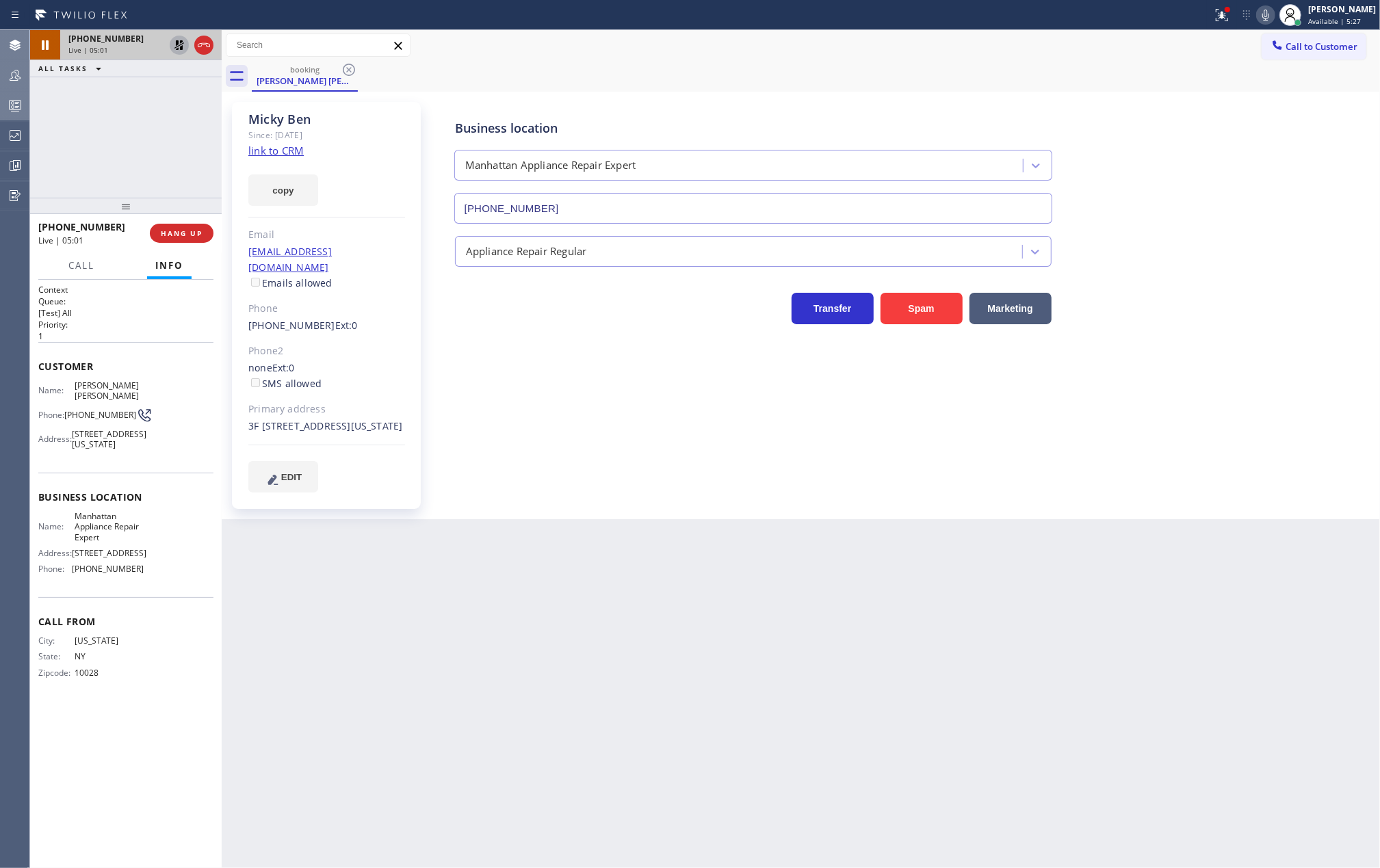
click at [176, 47] on icon at bounding box center [179, 45] width 10 height 10
drag, startPoint x: 122, startPoint y: 205, endPoint x: 123, endPoint y: 145, distance: 60.0
click at [123, 145] on div "+16466750813 Live | 05:08 ALL TASKS ALL TASKS ACTIVE TASKS TASKS IN WRAP UP +16…" at bounding box center [126, 449] width 192 height 838
drag, startPoint x: 130, startPoint y: 198, endPoint x: 130, endPoint y: 141, distance: 57.0
click at [130, 141] on div "+16466750813 Live | 06:03 ALL TASKS ALL TASKS ACTIVE TASKS TASKS IN WRAP UP +16…" at bounding box center [126, 449] width 192 height 838
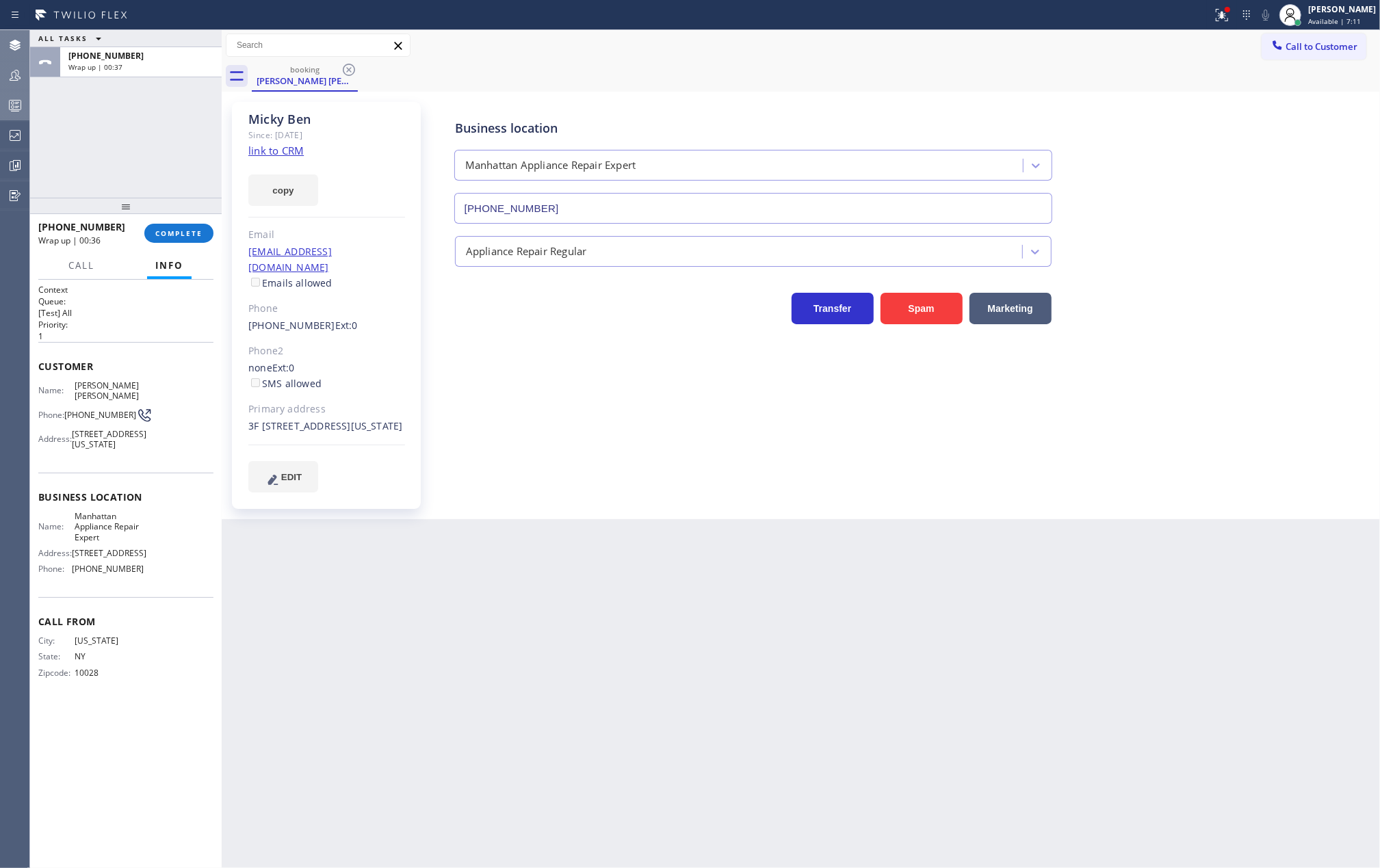
click at [516, 381] on div "Business location Manhattan Appliance Repair Expert (646) 612-7492 Appliance Re…" at bounding box center [904, 296] width 946 height 383
click at [1339, 11] on div "[PERSON_NAME]" at bounding box center [1341, 9] width 67 height 11
click at [1269, 82] on button "Unavailable" at bounding box center [1312, 89] width 136 height 17
click at [196, 228] on span "COMPLETE" at bounding box center [179, 233] width 47 height 10
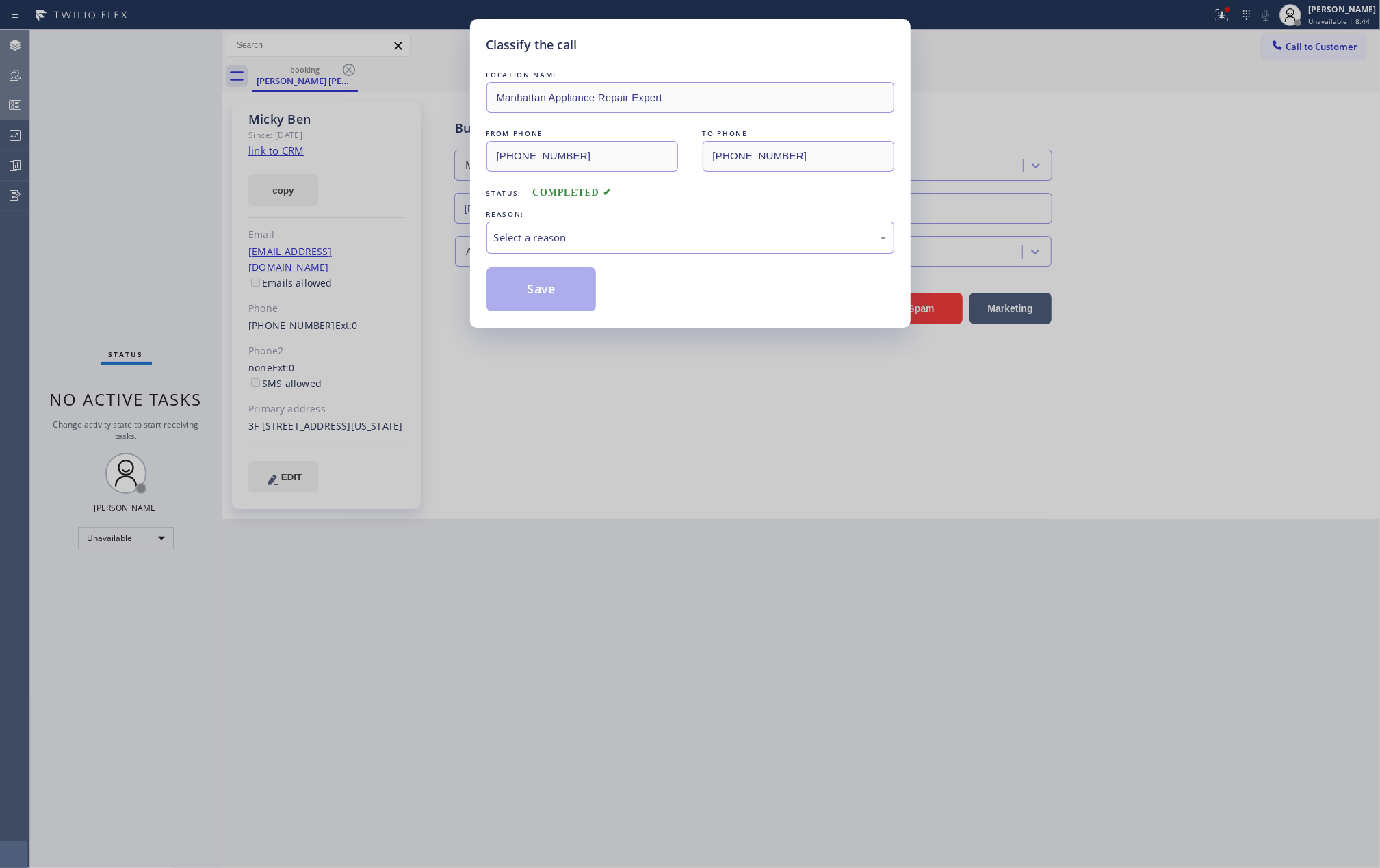
click at [688, 227] on div "Select a reason" at bounding box center [691, 237] width 408 height 32
click at [560, 285] on button "Save" at bounding box center [541, 290] width 110 height 44
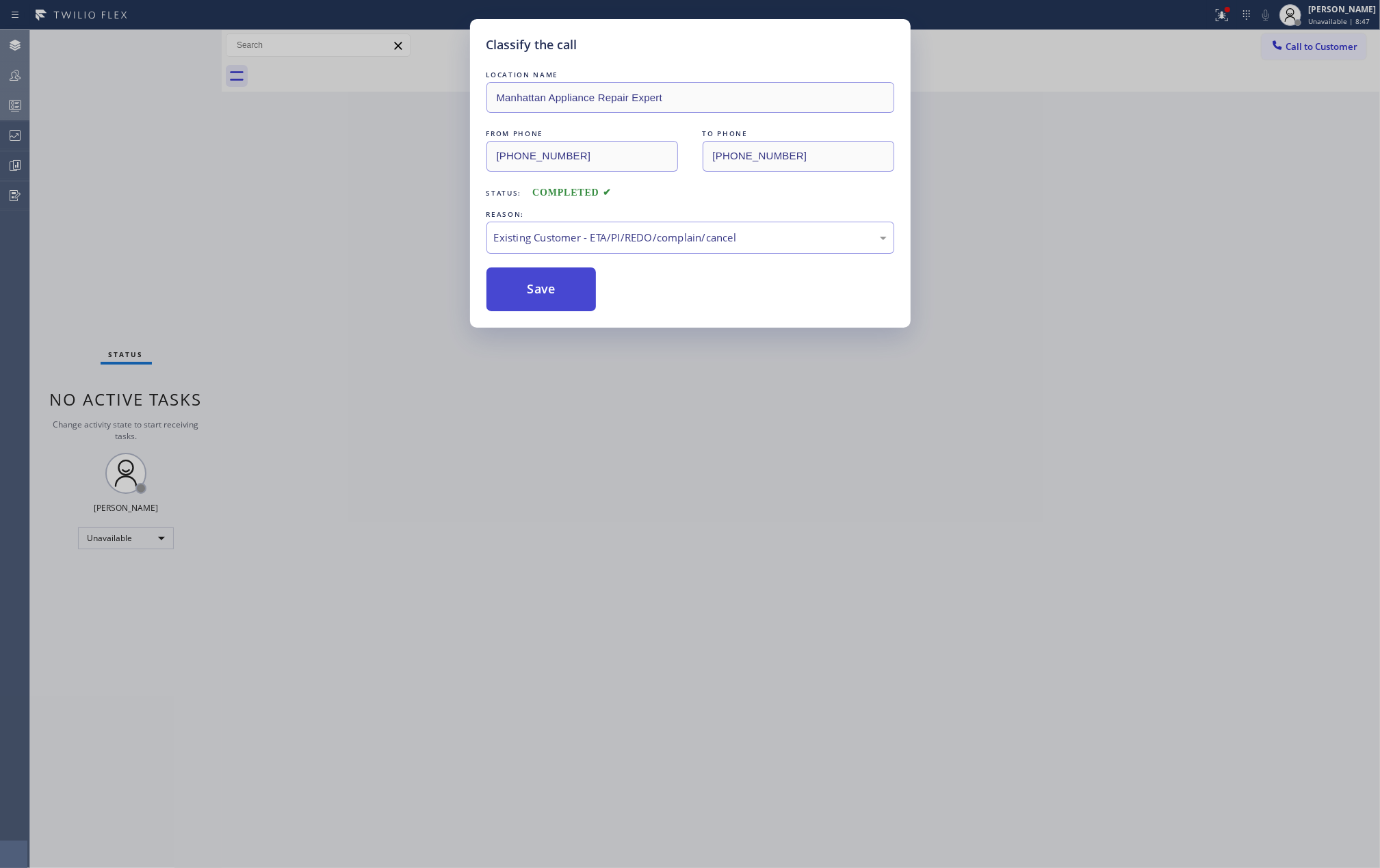
click at [560, 285] on button "Save" at bounding box center [541, 290] width 110 height 44
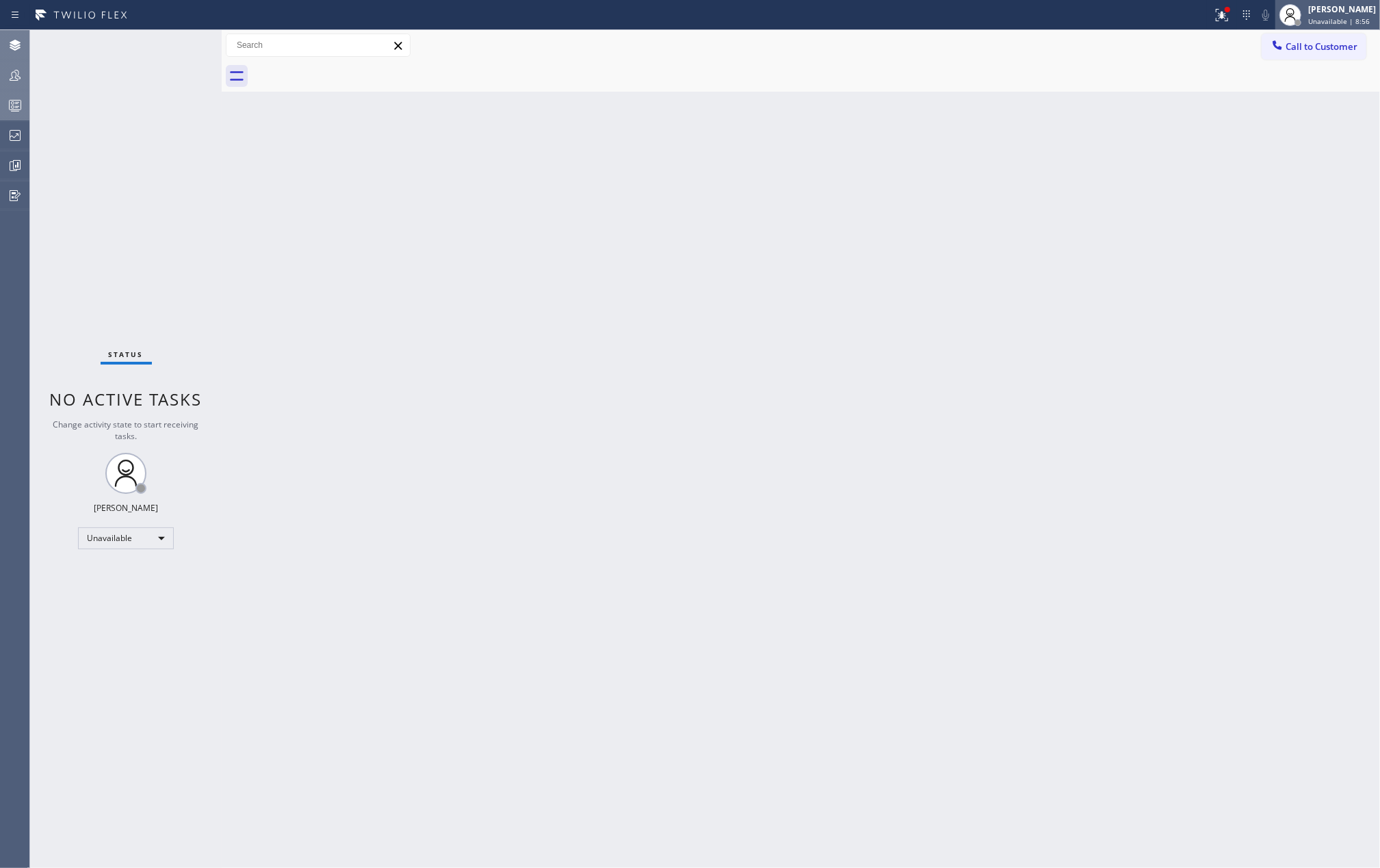
click at [1330, 14] on div "[PERSON_NAME]" at bounding box center [1341, 9] width 67 height 11
click at [1284, 55] on button "Offline" at bounding box center [1312, 54] width 136 height 17
click at [1348, 7] on div "[PERSON_NAME]" at bounding box center [1341, 9] width 67 height 11
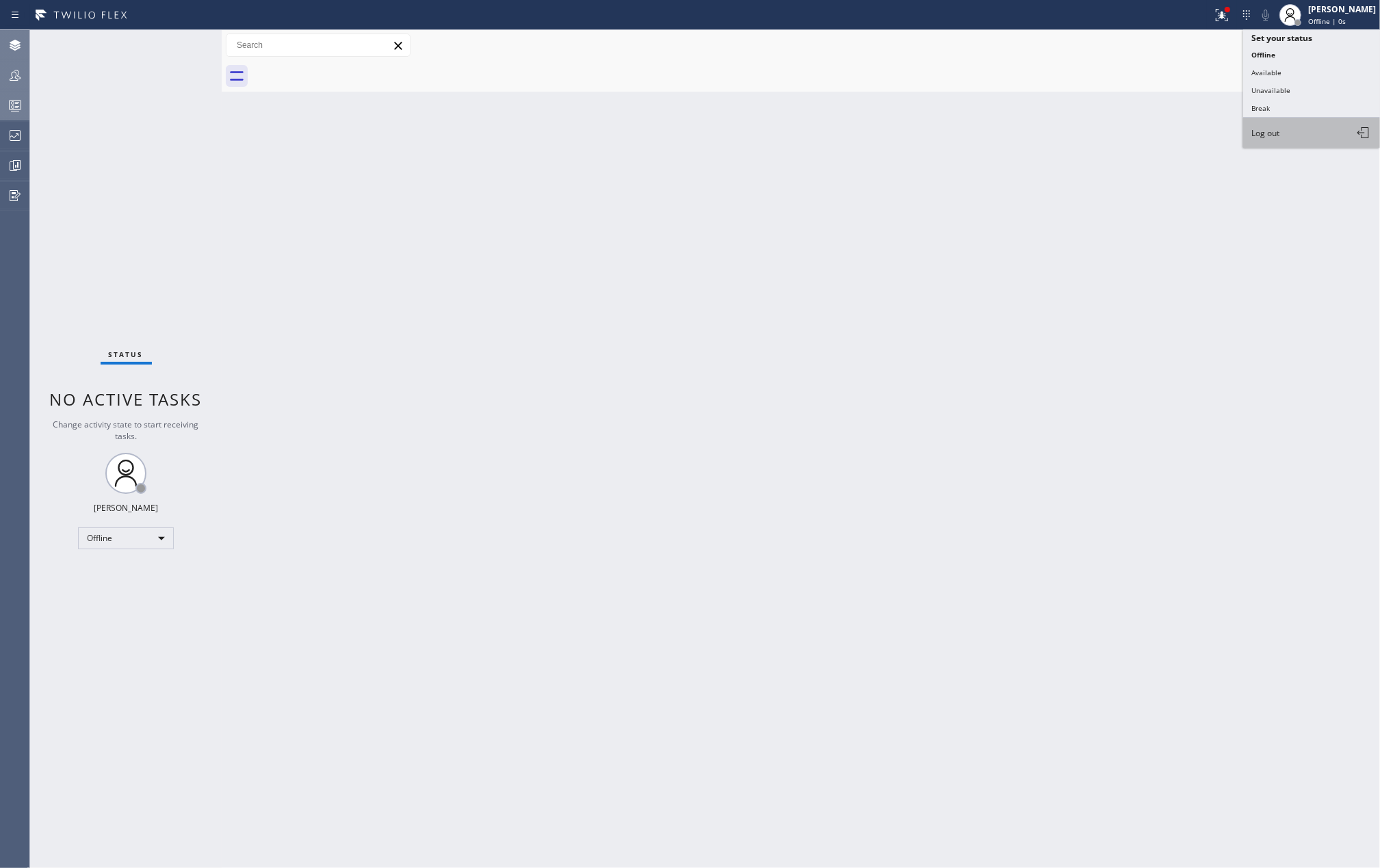
click at [1290, 132] on button "Log out" at bounding box center [1312, 133] width 136 height 30
